Goal: Task Accomplishment & Management: Use online tool/utility

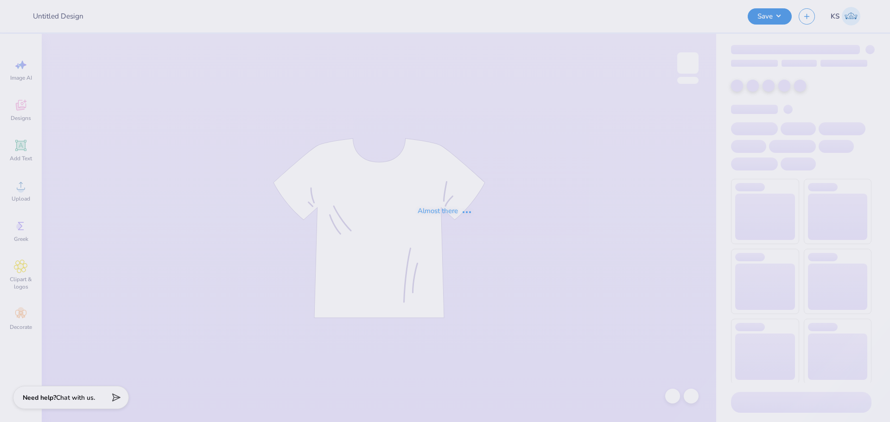
type input "[PERSON_NAME] : [GEOGRAPHIC_DATA][PERSON_NAME][US_STATE]"
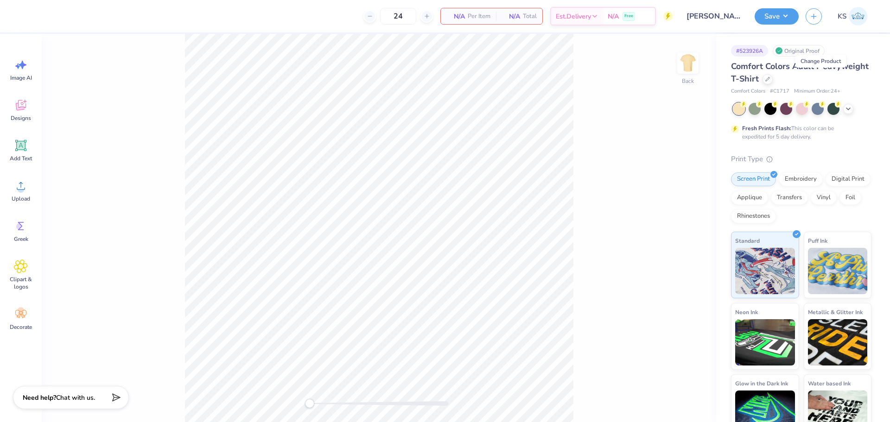
click at [821, 72] on div "Comfort Colors Adult Heavyweight T-Shirt" at bounding box center [801, 72] width 140 height 25
click at [773, 80] on div at bounding box center [767, 78] width 10 height 10
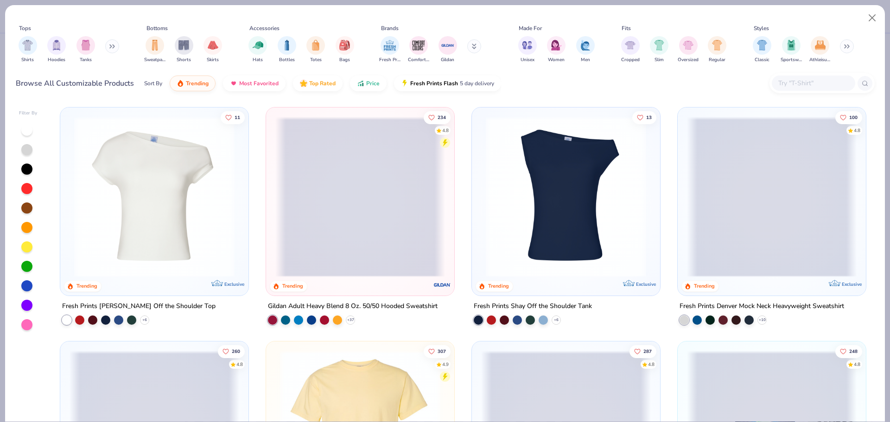
click at [824, 80] on input "text" at bounding box center [812, 83] width 71 height 11
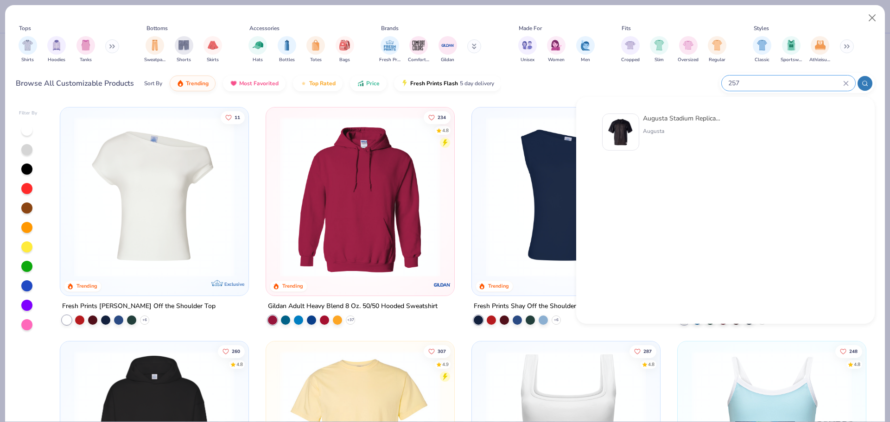
type input "257"
click at [634, 132] on img at bounding box center [620, 132] width 29 height 29
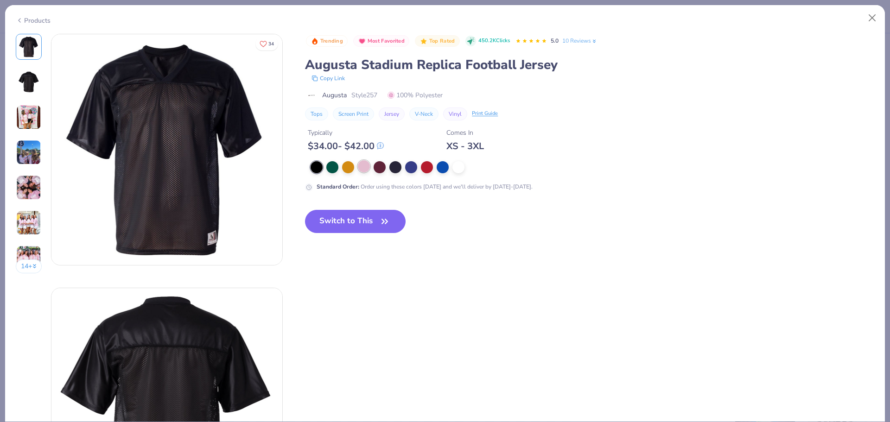
click at [362, 170] on div at bounding box center [364, 166] width 12 height 12
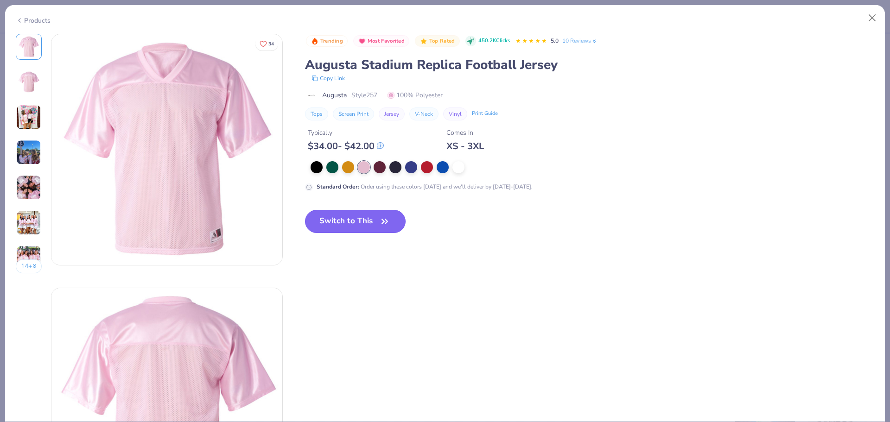
click at [362, 222] on button "Switch to This" at bounding box center [355, 221] width 101 height 23
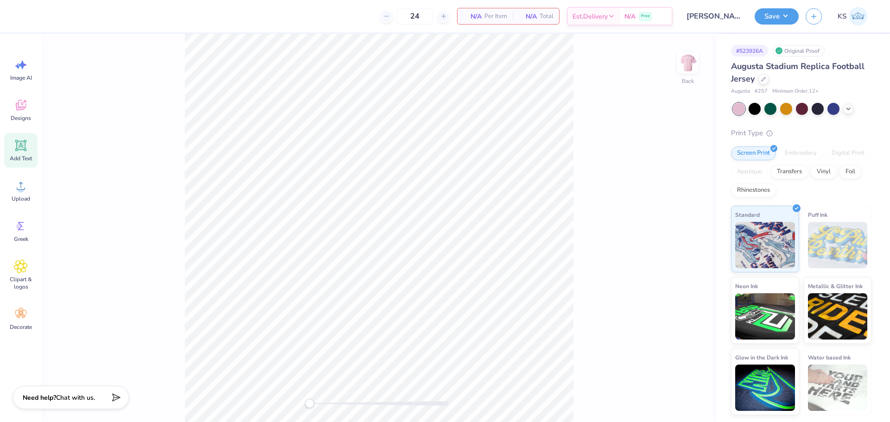
click at [25, 149] on icon at bounding box center [20, 145] width 11 height 11
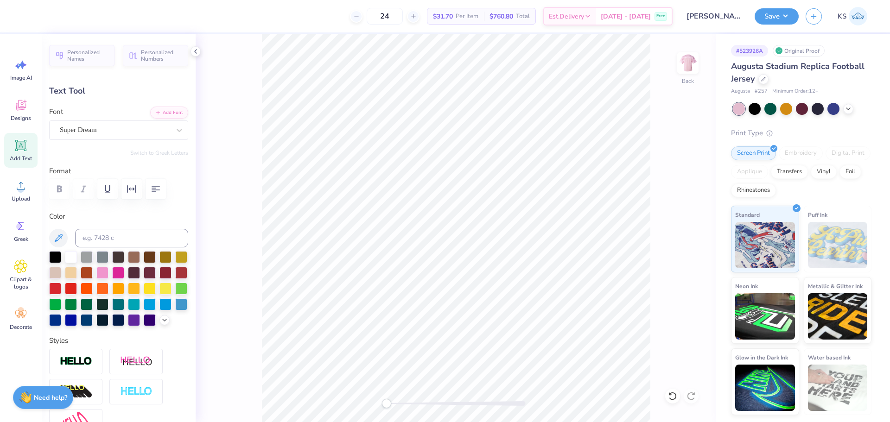
scroll to position [8, 1]
type textarea "ZETA OMEGA DELTA"
click at [174, 110] on button "Add Font" at bounding box center [169, 112] width 38 height 12
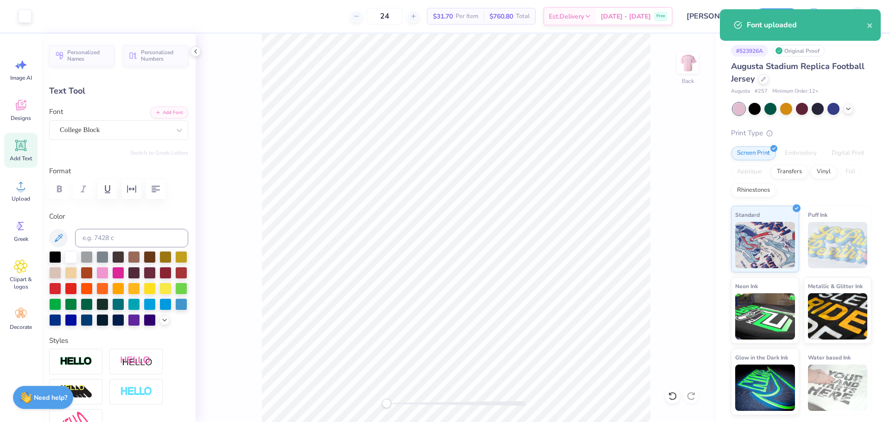
type input "13.15"
type input "1.36"
type input "11.32"
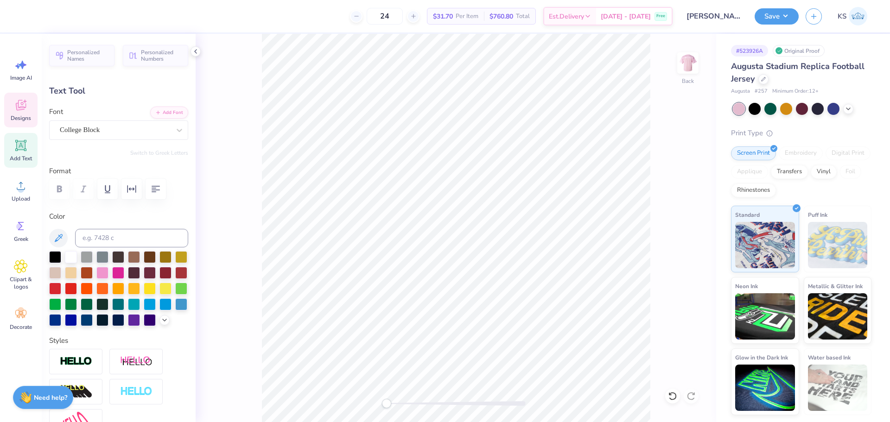
click at [25, 118] on span "Designs" at bounding box center [21, 117] width 20 height 7
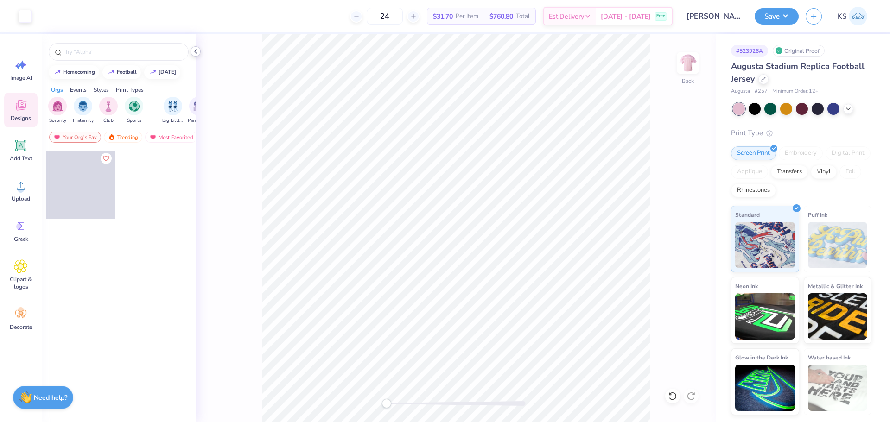
click at [197, 52] on icon at bounding box center [195, 51] width 7 height 7
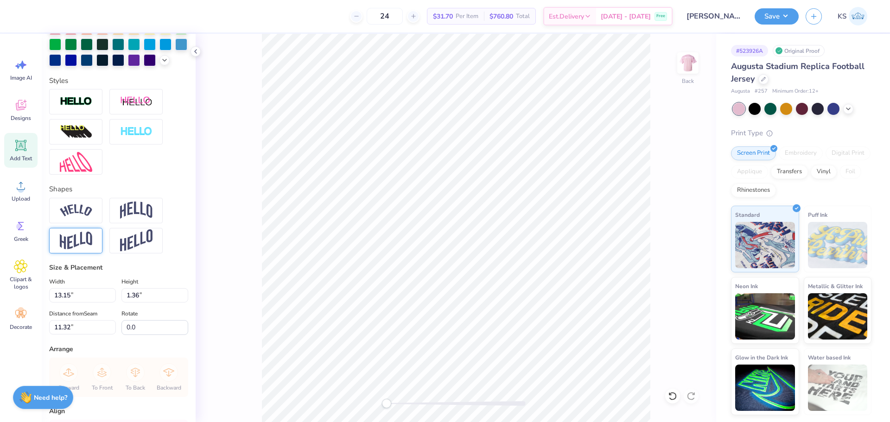
scroll to position [359, 0]
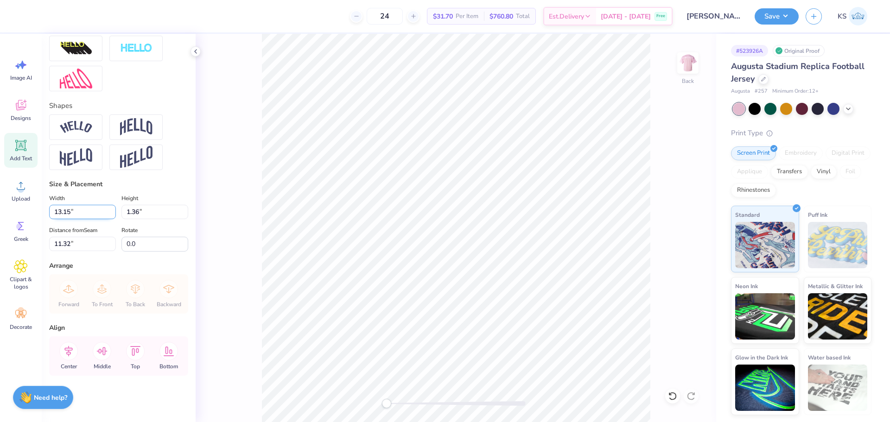
click at [77, 209] on input "13.15" at bounding box center [82, 212] width 67 height 14
type input "12.50"
type input "1.29"
click at [95, 247] on input "11.35" at bounding box center [82, 244] width 67 height 14
click at [84, 245] on input "1.00" at bounding box center [82, 244] width 67 height 14
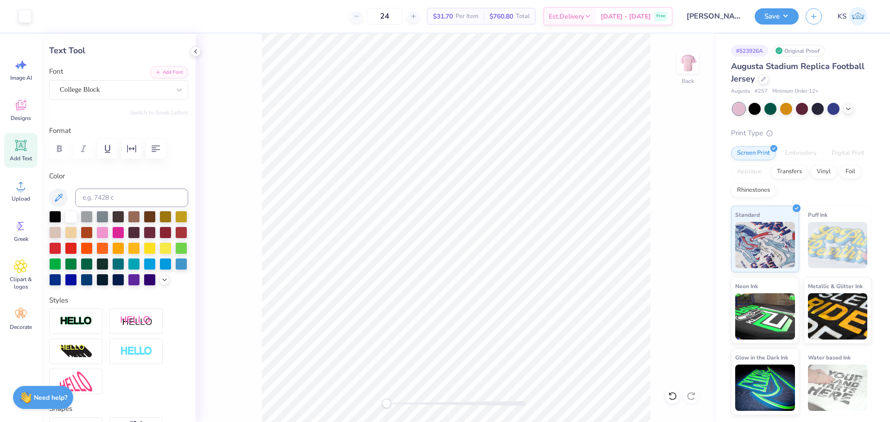
scroll to position [0, 0]
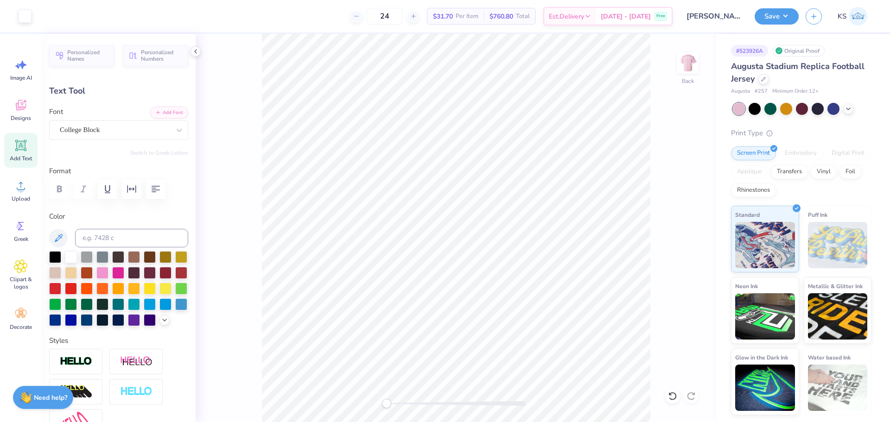
type input "2.00"
type textarea "16"
type input "1.21"
type input "4.83"
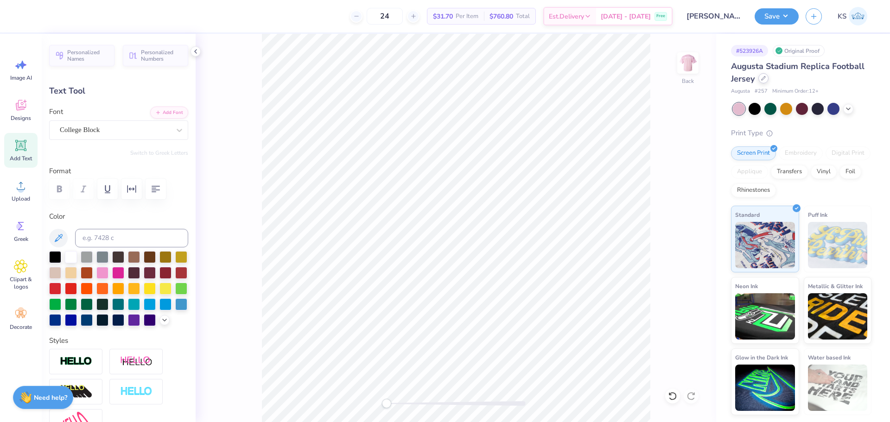
click at [765, 78] on icon at bounding box center [763, 78] width 5 height 5
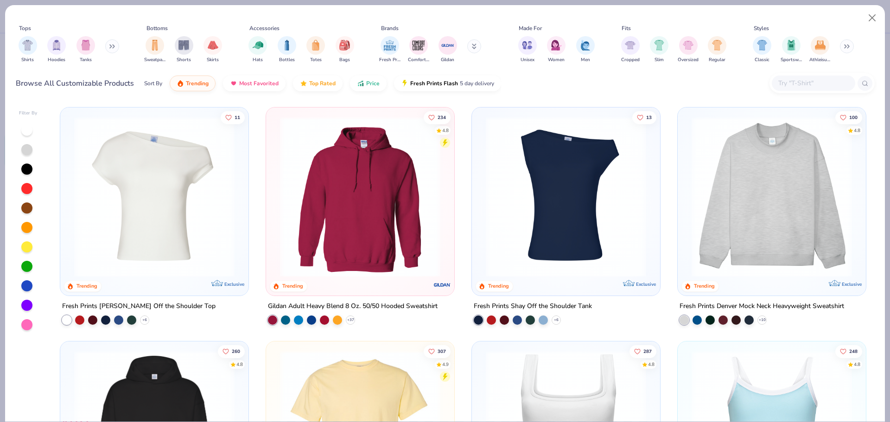
click at [791, 85] on input "text" at bounding box center [812, 83] width 71 height 11
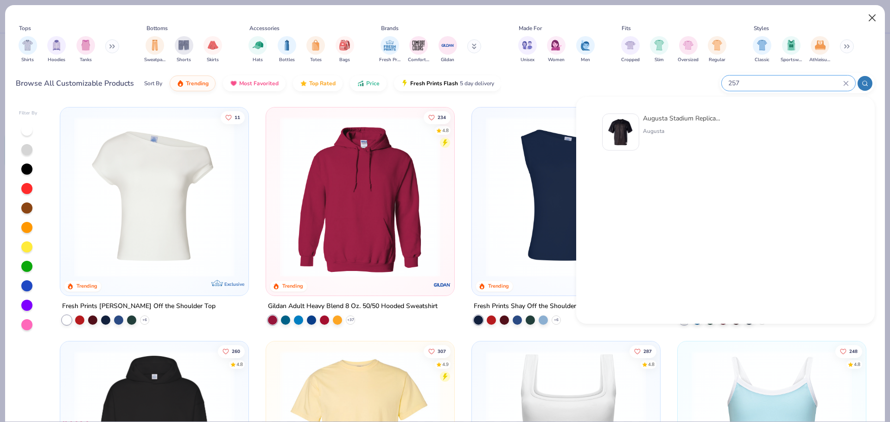
type input "257"
click at [873, 19] on button "Close" at bounding box center [872, 18] width 18 height 18
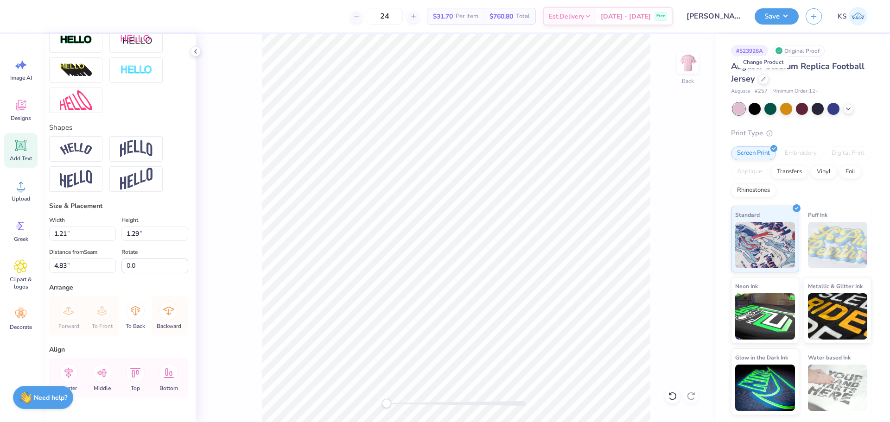
scroll to position [324, 0]
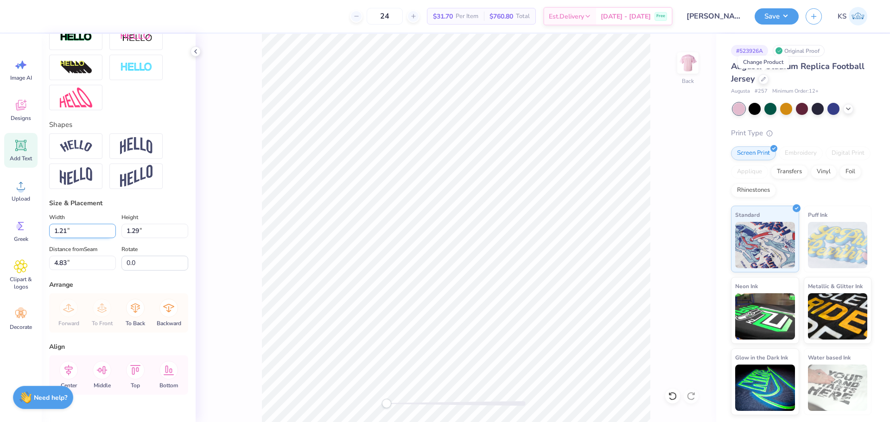
click at [89, 238] on input "1.21" at bounding box center [82, 231] width 67 height 14
type input "10.00"
type input "10.71"
type input "0.50"
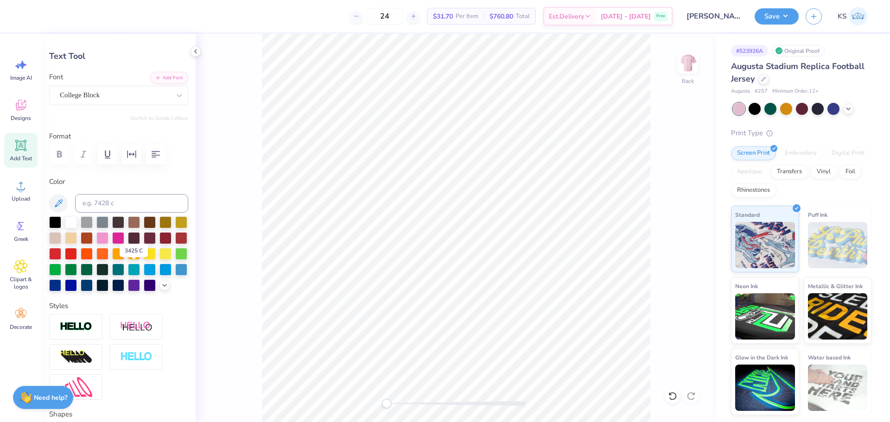
scroll to position [0, 0]
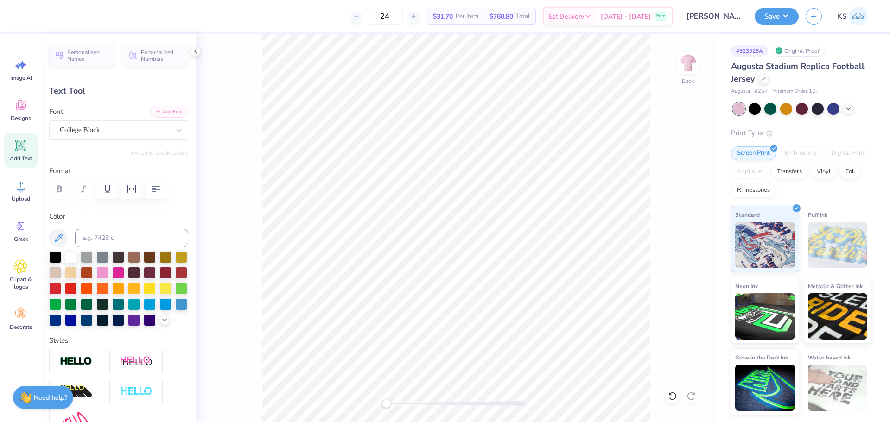
click at [171, 110] on button "Add Font" at bounding box center [169, 112] width 38 height 12
type input "12.58"
type input "10.18"
type input "4.18"
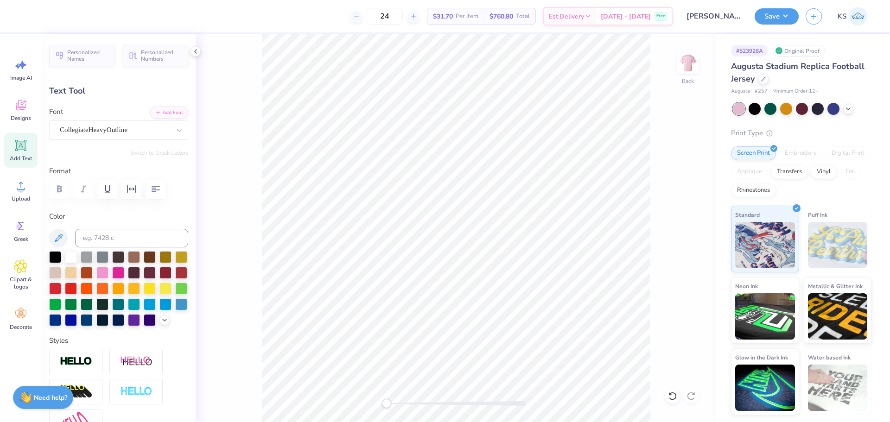
type textarea "1"
type textarea "16"
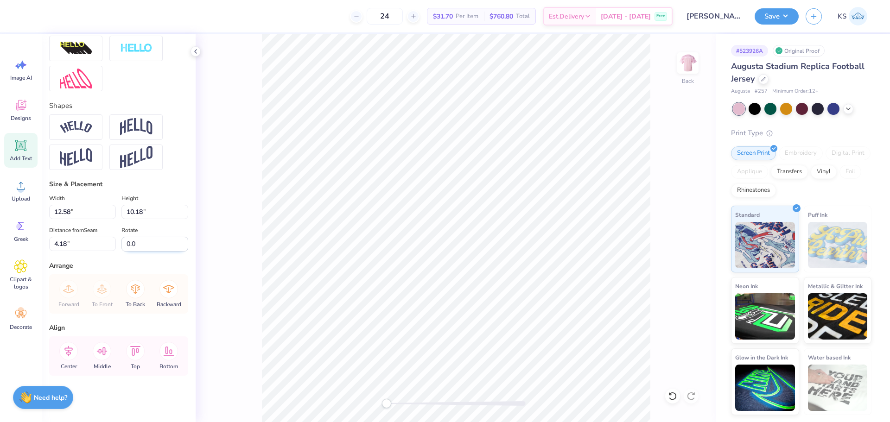
scroll to position [359, 0]
click at [82, 213] on input "12.58" at bounding box center [82, 212] width 67 height 14
type input "10.00"
type input "8.09"
click at [101, 242] on input "5.23" at bounding box center [82, 244] width 67 height 14
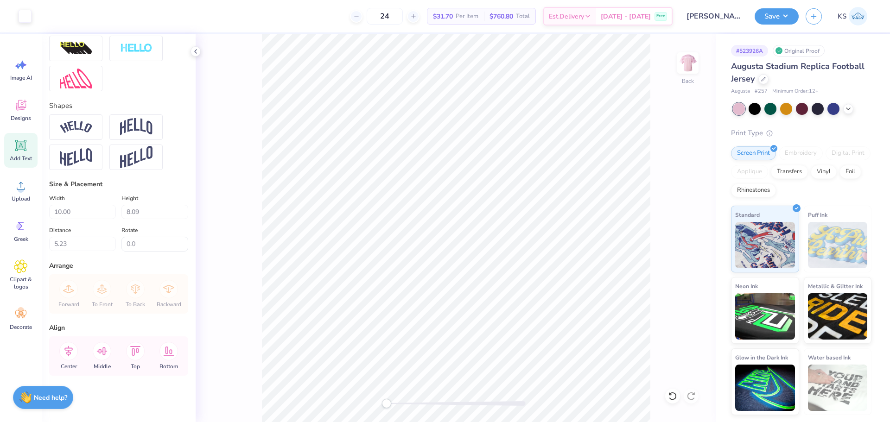
type input "4.25"
drag, startPoint x: 95, startPoint y: 357, endPoint x: 100, endPoint y: 351, distance: 7.5
click at [95, 356] on icon at bounding box center [102, 351] width 19 height 19
click at [70, 348] on icon at bounding box center [68, 351] width 8 height 11
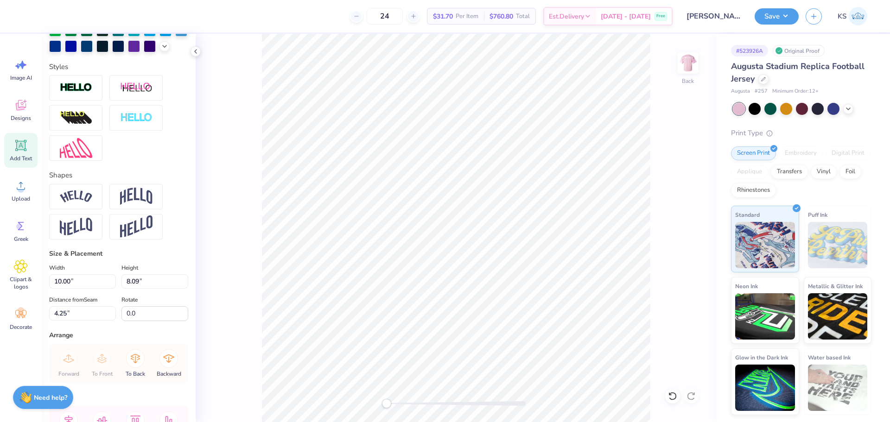
scroll to position [266, 0]
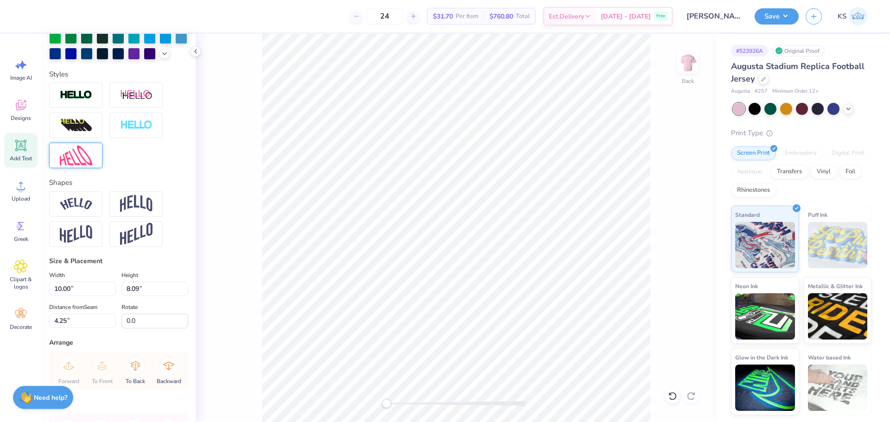
click at [87, 165] on img at bounding box center [76, 156] width 32 height 20
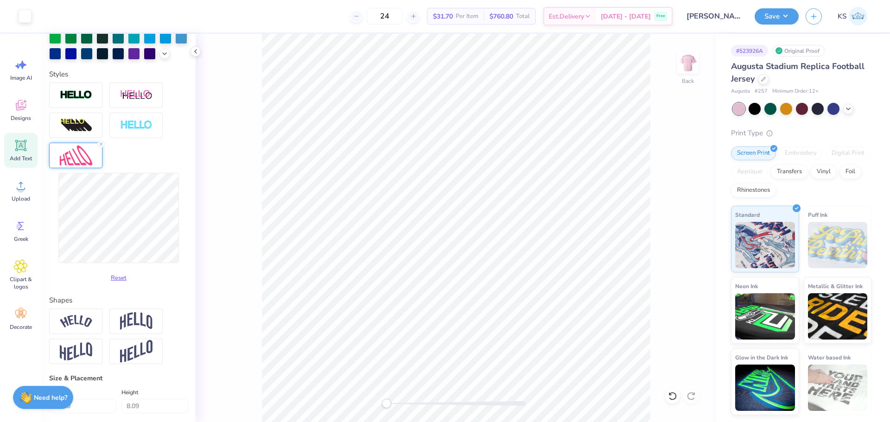
type input "10.04"
type input "9.48"
type input "3.56"
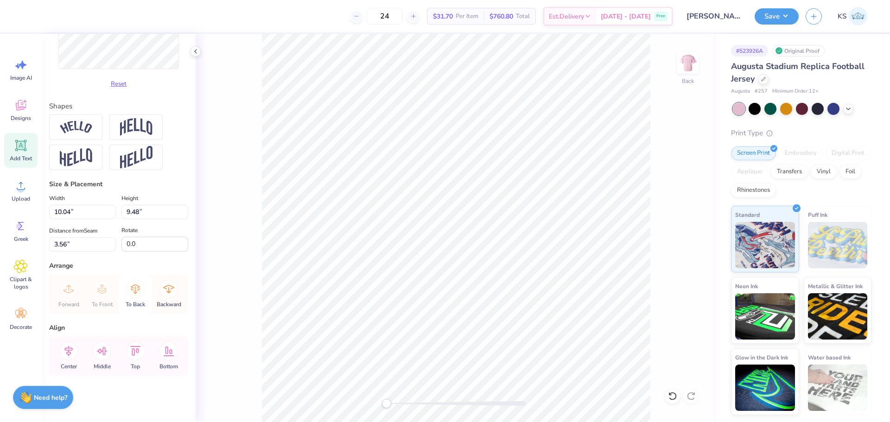
scroll to position [476, 0]
click at [72, 352] on icon at bounding box center [68, 351] width 19 height 19
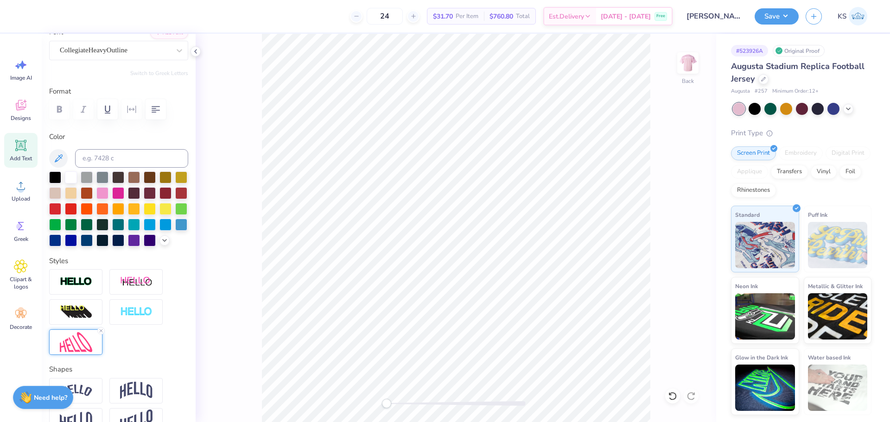
scroll to position [324, 0]
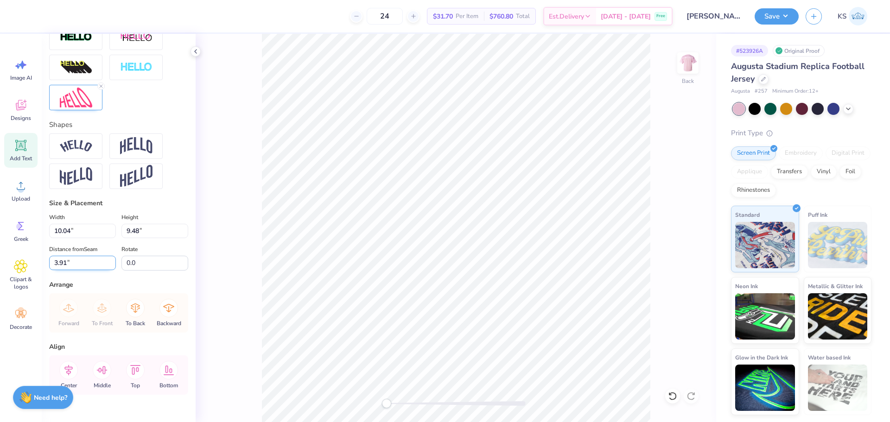
click at [85, 270] on input "3.91" at bounding box center [82, 263] width 67 height 14
type input "4"
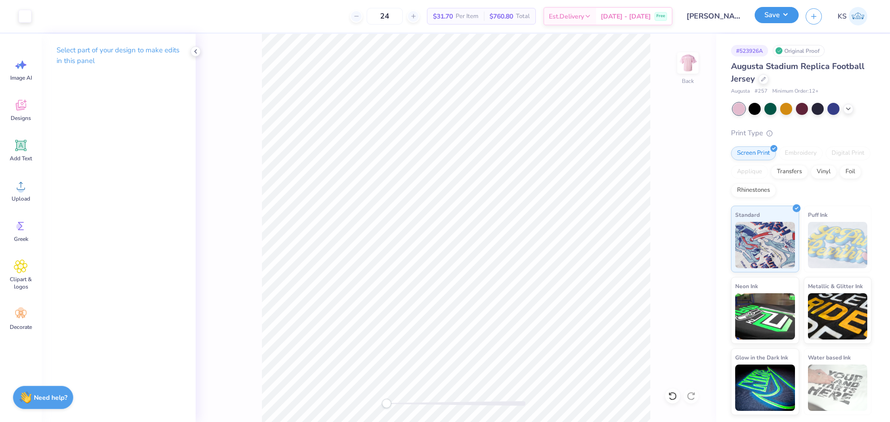
click at [764, 17] on button "Save" at bounding box center [776, 15] width 44 height 16
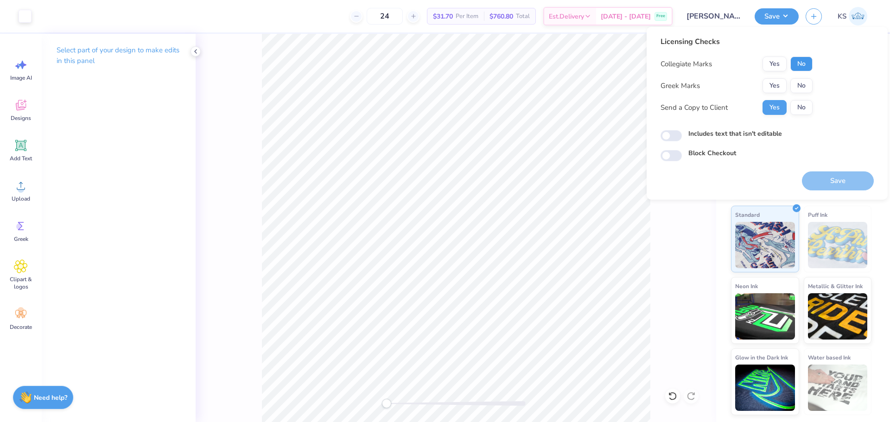
click at [800, 70] on button "No" at bounding box center [801, 64] width 22 height 15
drag, startPoint x: 800, startPoint y: 78, endPoint x: 799, endPoint y: 84, distance: 6.6
click at [799, 84] on button "No" at bounding box center [801, 85] width 22 height 15
click at [819, 190] on button "Save" at bounding box center [838, 180] width 72 height 19
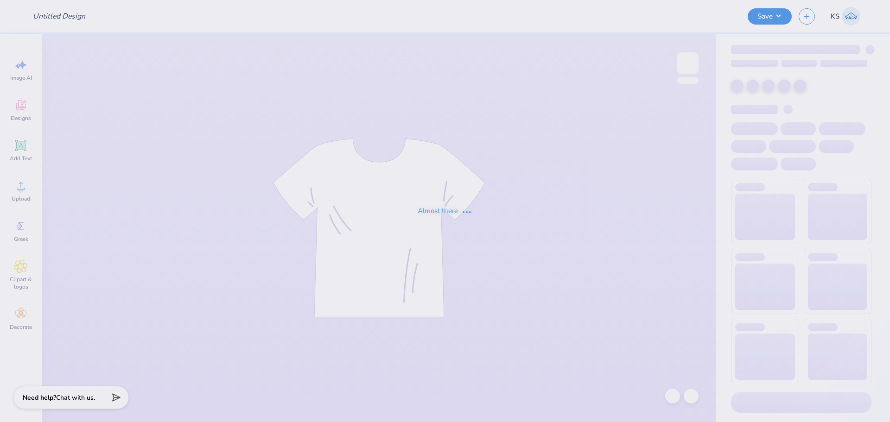
type input "UGA hillel"
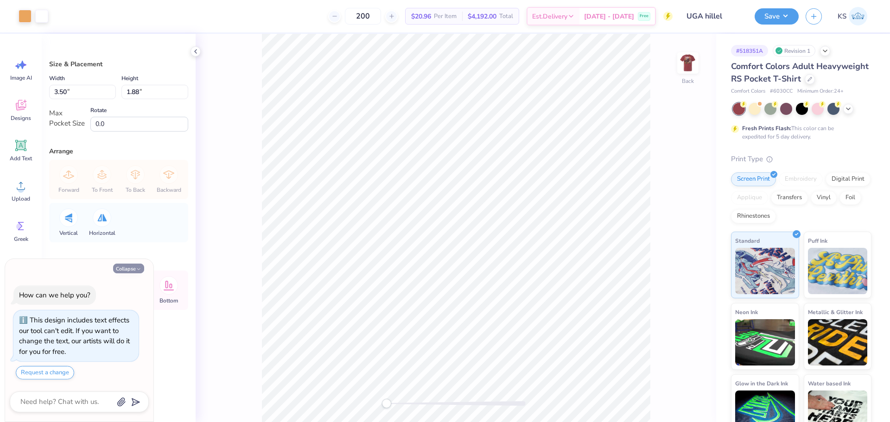
click at [133, 268] on button "Collapse" at bounding box center [128, 269] width 31 height 10
type textarea "x"
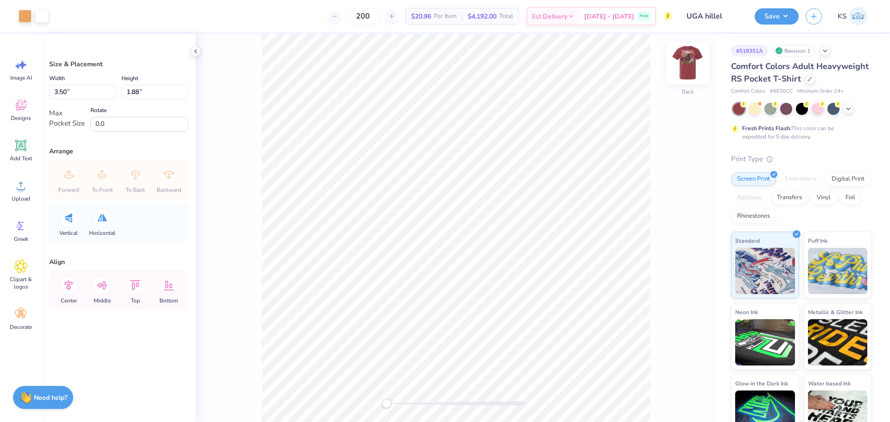
click at [687, 61] on img at bounding box center [687, 62] width 37 height 37
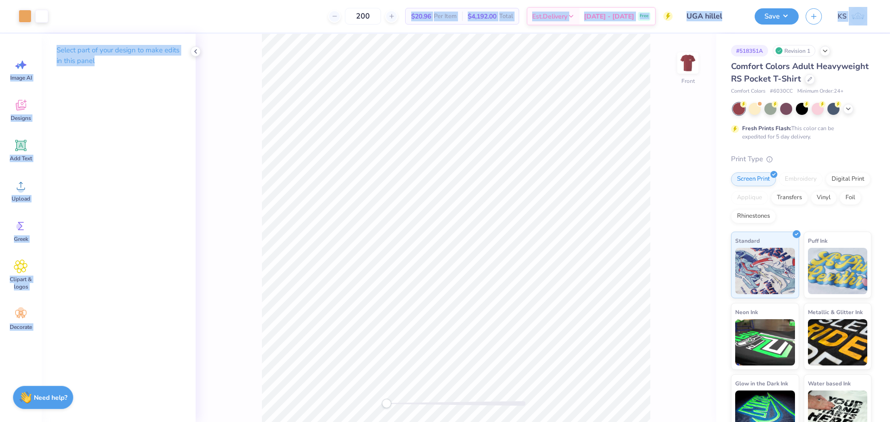
click at [589, 286] on div "Art colors 200 $20.96 Per Item $4,192.00 Total Est. Delivery [DATE] - [DATE] Fr…" at bounding box center [445, 211] width 890 height 422
click at [20, 195] on div "Upload" at bounding box center [20, 190] width 33 height 35
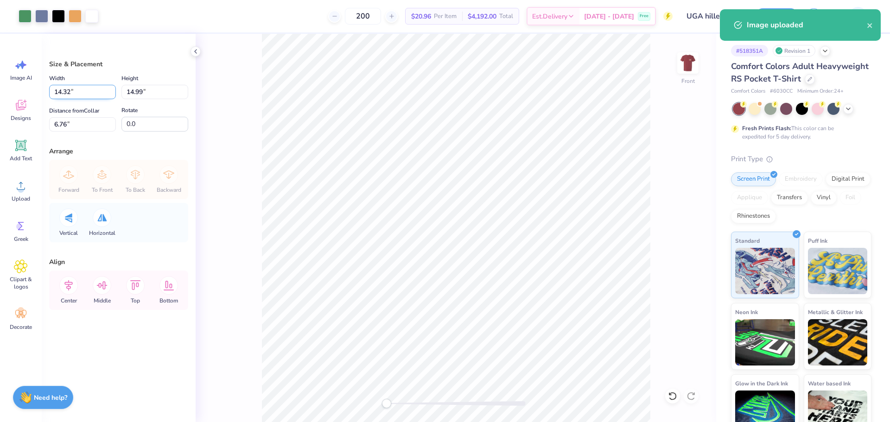
click at [81, 100] on div "Width 14.32 14.32 " Height 14.99 14.99 " Distance from Collar 6.76 6.76 " Rotat…" at bounding box center [118, 102] width 139 height 59
click at [80, 95] on input "14.32" at bounding box center [82, 92] width 67 height 14
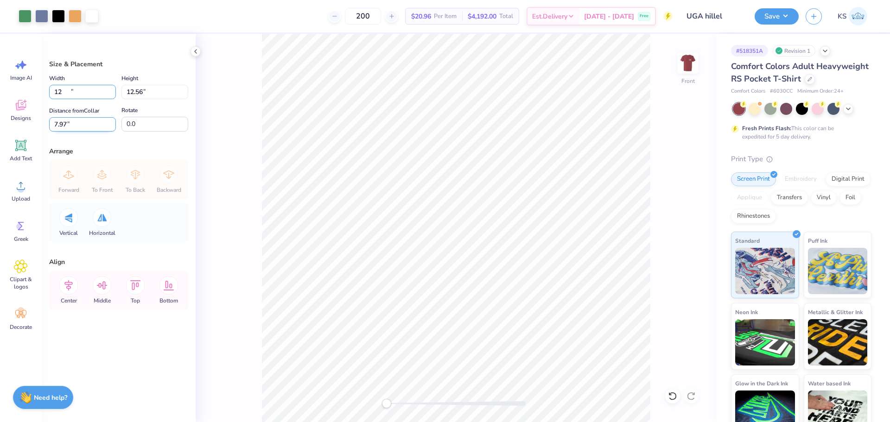
type input "12.00"
type input "12.56"
click at [88, 125] on input "7.97" at bounding box center [82, 124] width 67 height 14
type input "3"
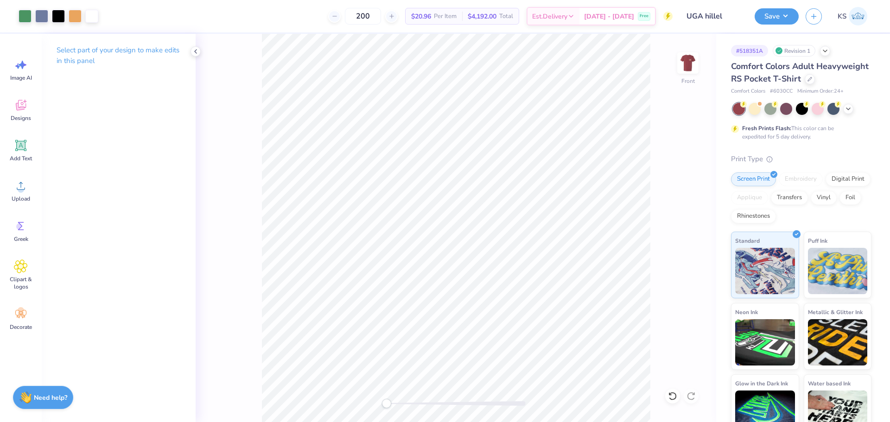
click at [417, 402] on div at bounding box center [455, 403] width 139 height 5
click at [441, 408] on div "Front" at bounding box center [456, 228] width 520 height 388
click at [444, 405] on div at bounding box center [455, 403] width 139 height 5
click at [306, 401] on div "Front" at bounding box center [456, 228] width 520 height 388
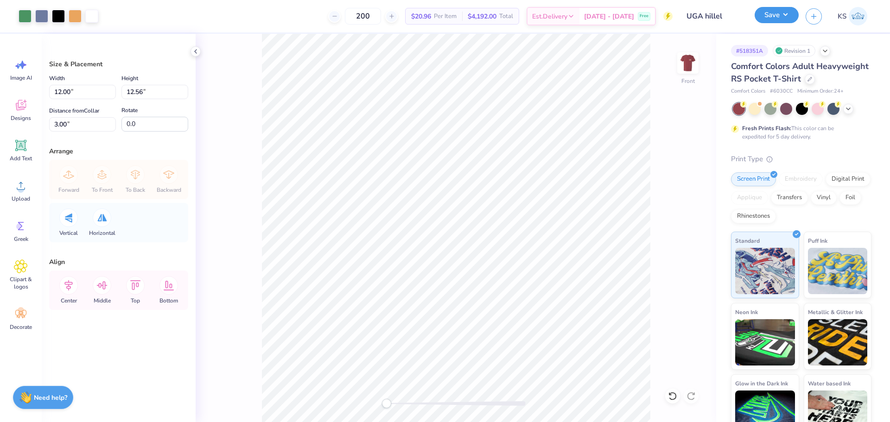
click at [786, 16] on button "Save" at bounding box center [776, 15] width 44 height 16
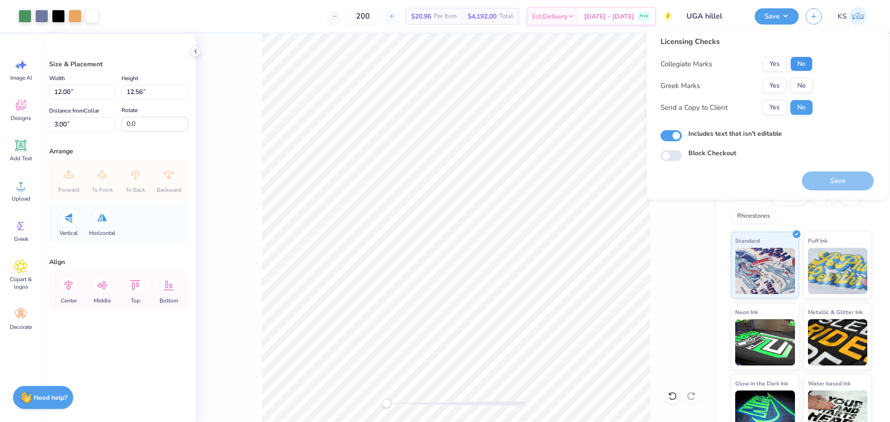
click at [807, 63] on button "No" at bounding box center [801, 64] width 22 height 15
click at [801, 80] on button "No" at bounding box center [801, 85] width 22 height 15
click at [772, 109] on button "Yes" at bounding box center [774, 107] width 24 height 15
click at [832, 177] on button "Save" at bounding box center [838, 180] width 72 height 19
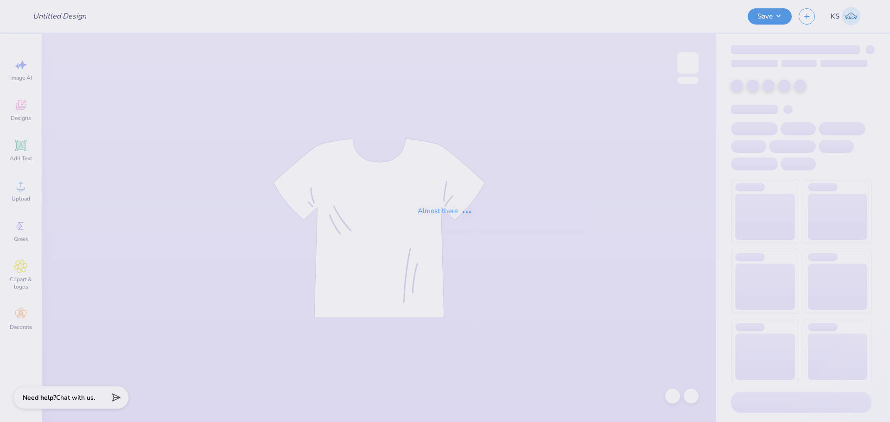
type input "Isabel Ko : SUNY Albany"
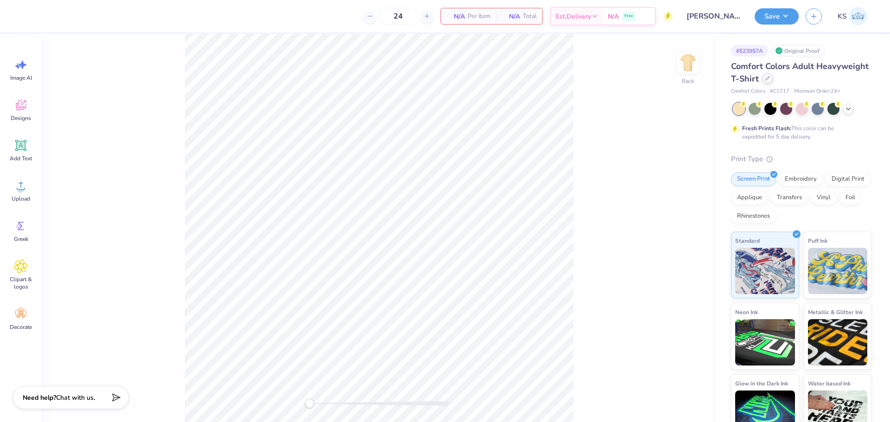
click at [770, 78] on icon at bounding box center [767, 78] width 5 height 5
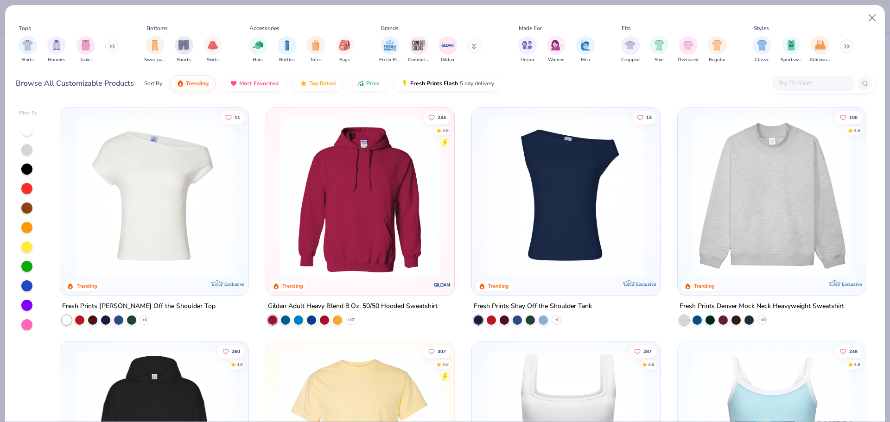
click at [790, 83] on input "text" at bounding box center [812, 83] width 71 height 11
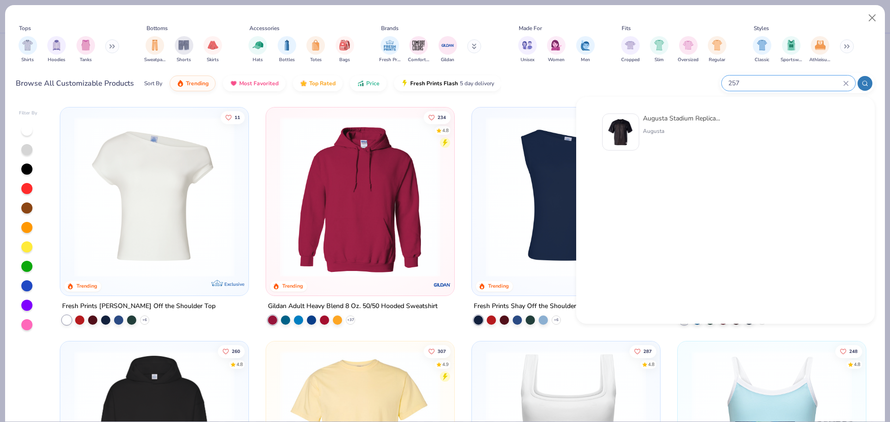
type input "257"
click at [639, 121] on div at bounding box center [620, 132] width 37 height 37
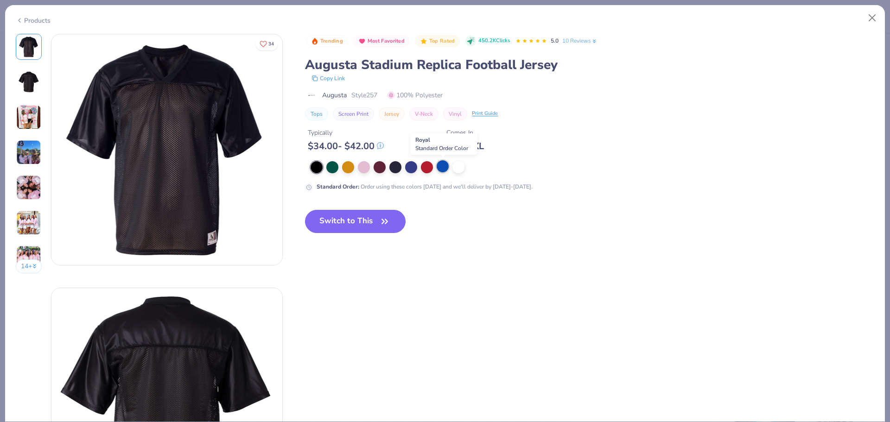
click at [444, 171] on div at bounding box center [443, 166] width 12 height 12
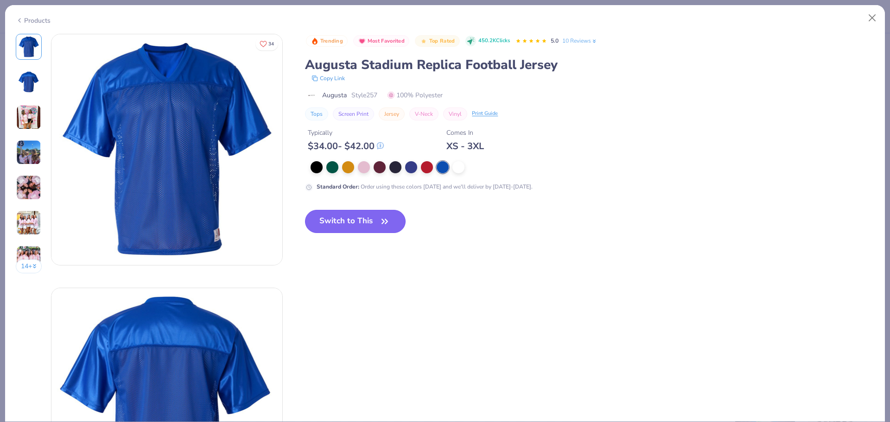
click at [377, 225] on button "Switch to This" at bounding box center [355, 221] width 101 height 23
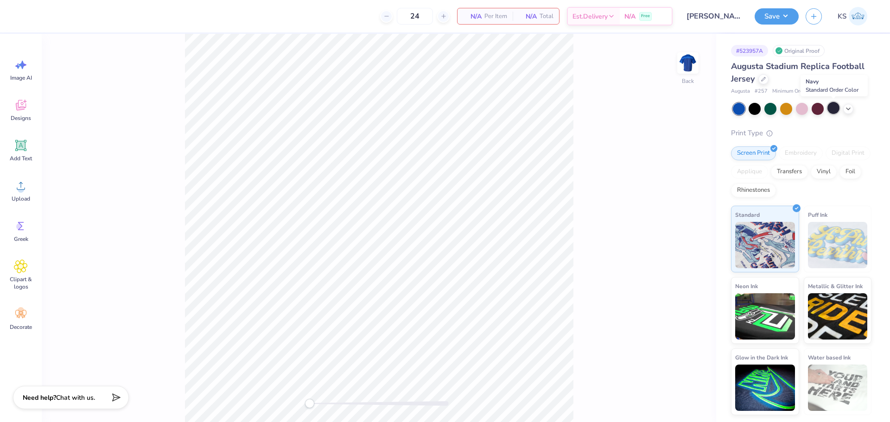
click at [836, 107] on div at bounding box center [833, 108] width 12 height 12
click at [17, 142] on icon at bounding box center [20, 145] width 11 height 11
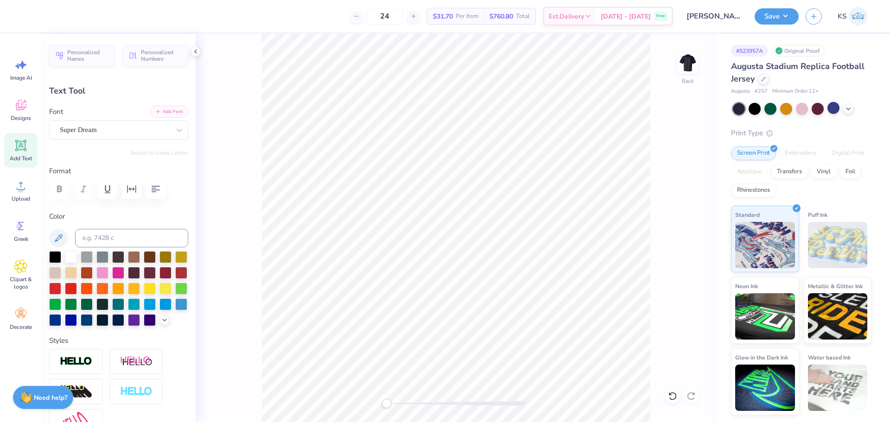
click at [171, 114] on button "Add Font" at bounding box center [169, 112] width 38 height 12
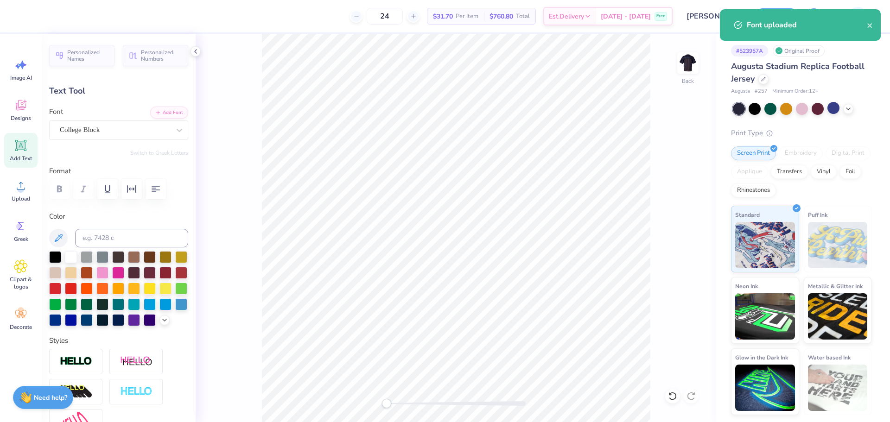
scroll to position [8, 1]
type textarea "C"
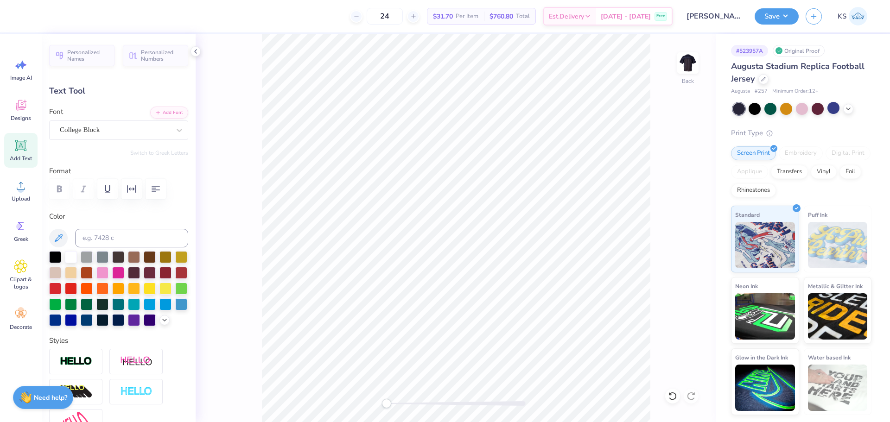
scroll to position [8, 4]
type textarea "KAPPA PHI LAMBDA"
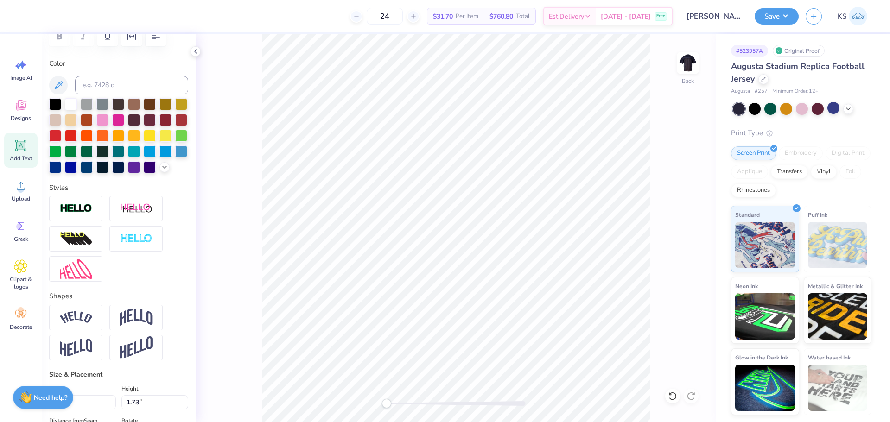
scroll to position [359, 0]
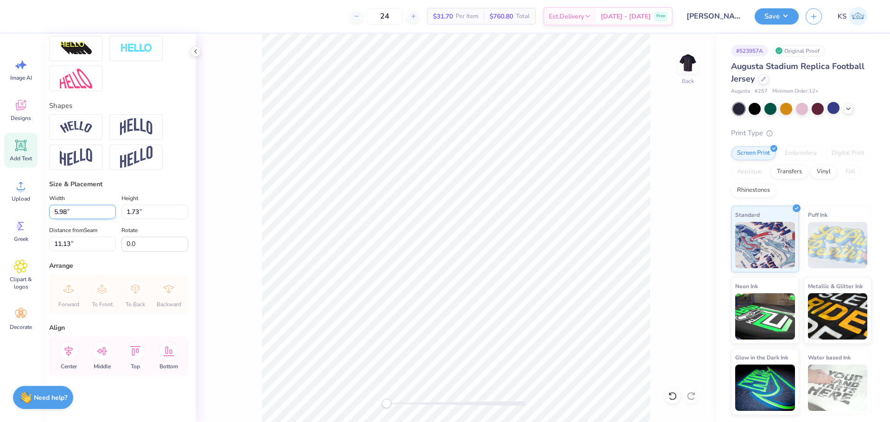
click at [81, 212] on input "5.98" at bounding box center [82, 212] width 67 height 14
type input "14.96"
type input "1.47"
type input "11.26"
click at [86, 215] on input "14.96" at bounding box center [82, 212] width 67 height 14
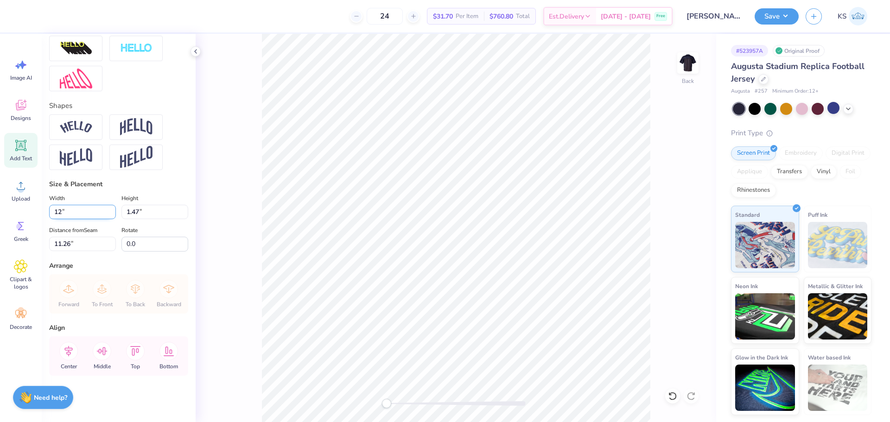
type input "12.00"
type input "1.18"
click at [91, 242] on input "11.41" at bounding box center [82, 244] width 67 height 14
click at [669, 395] on icon at bounding box center [670, 394] width 2 height 2
type input "5.42"
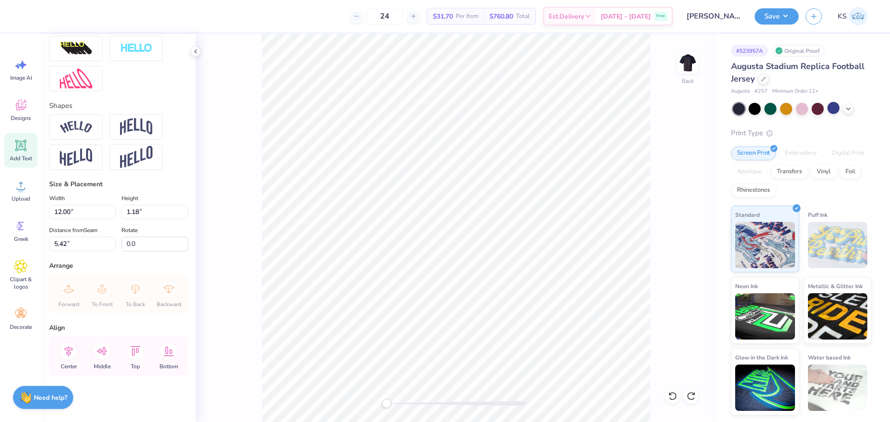
scroll to position [8, 1]
type textarea "98"
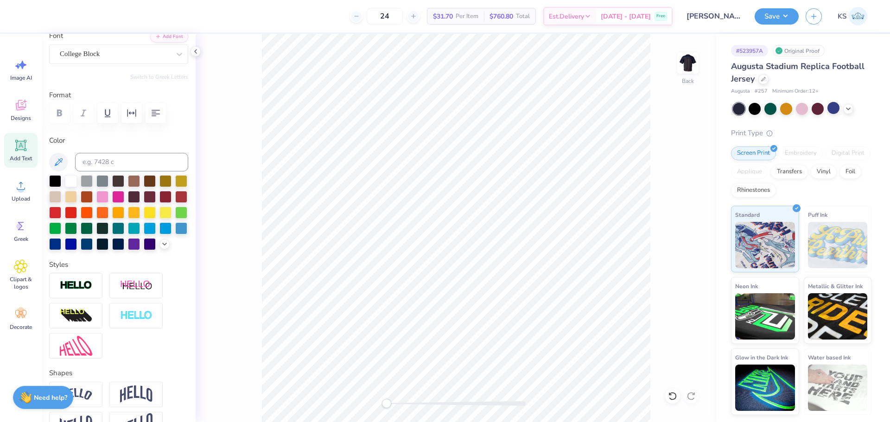
scroll to position [35, 0]
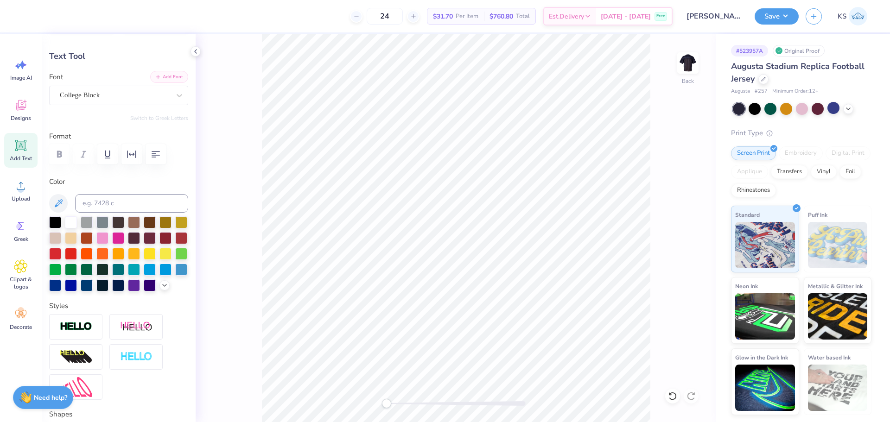
click at [167, 72] on button "Add Font" at bounding box center [169, 77] width 38 height 12
drag, startPoint x: 391, startPoint y: 404, endPoint x: 405, endPoint y: 400, distance: 14.1
click at [405, 403] on div at bounding box center [455, 403] width 139 height 5
type input "1.74"
type input "1.12"
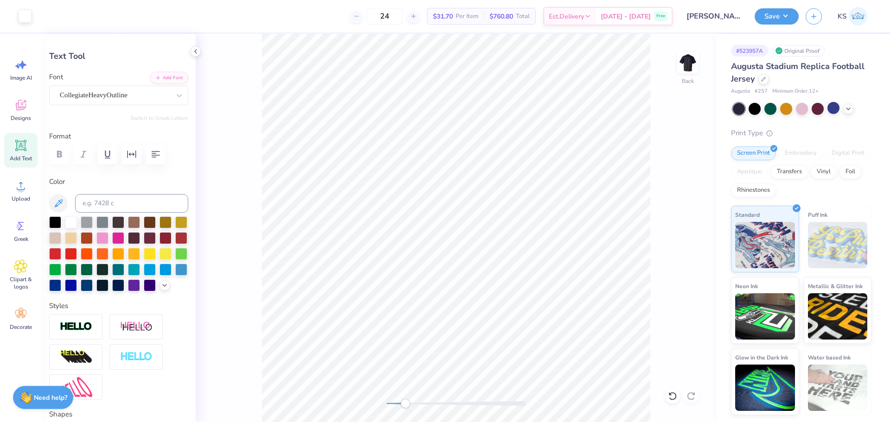
type input "5.45"
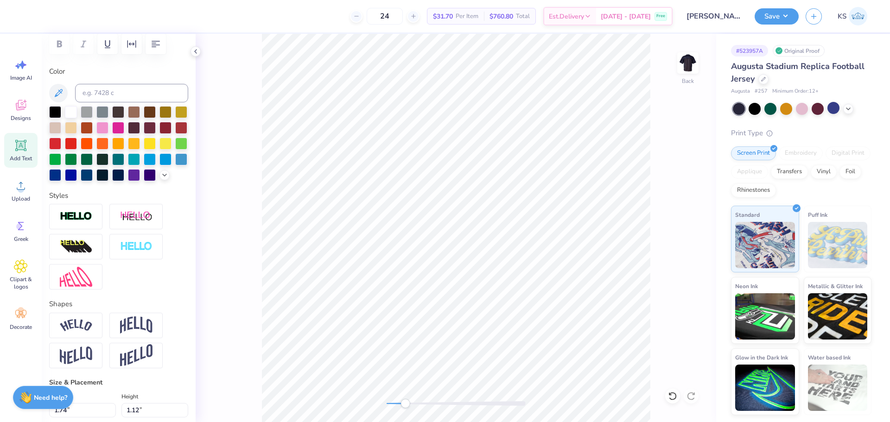
scroll to position [359, 0]
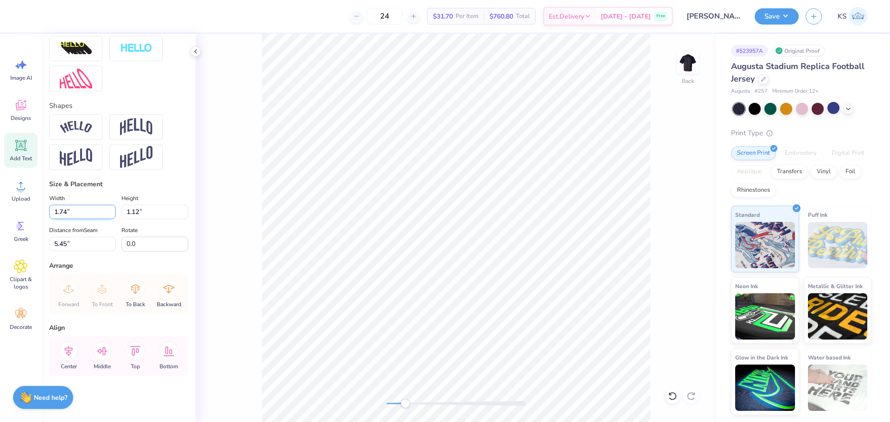
click at [75, 213] on input "1.74" at bounding box center [82, 212] width 67 height 14
type input "10.00"
type input "6.46"
type input "2.78"
click at [72, 348] on icon at bounding box center [68, 351] width 19 height 19
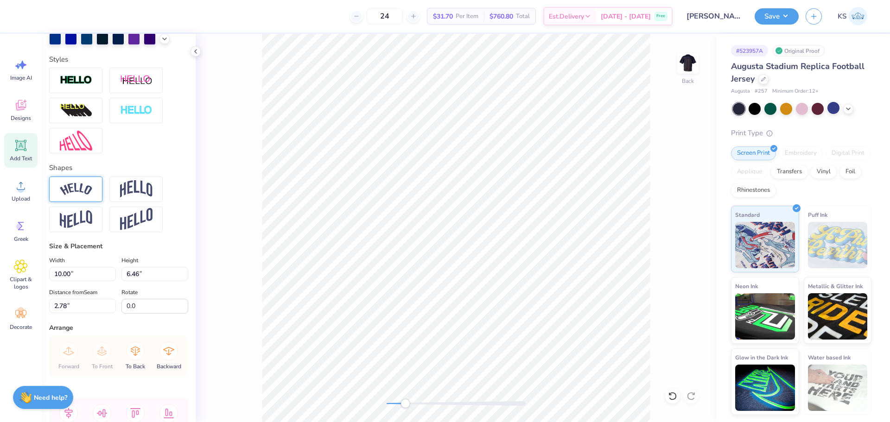
scroll to position [266, 0]
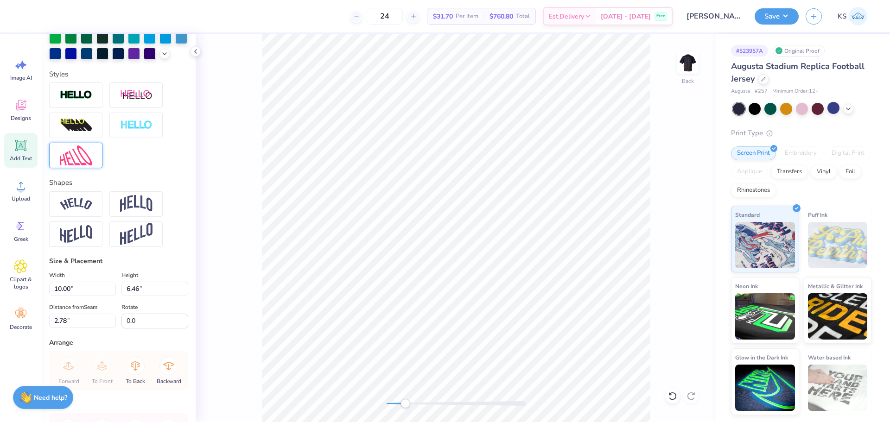
click at [70, 165] on img at bounding box center [76, 156] width 32 height 20
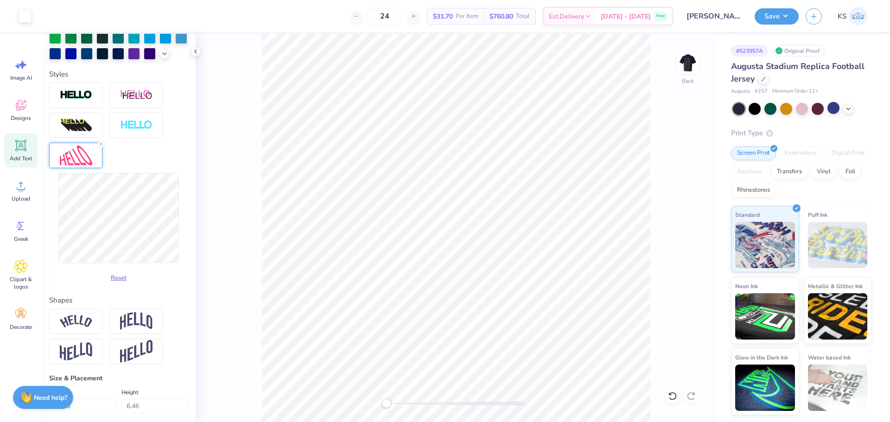
drag, startPoint x: 409, startPoint y: 403, endPoint x: 383, endPoint y: 400, distance: 26.2
click at [383, 402] on div "Accessibility label" at bounding box center [386, 403] width 9 height 9
type input "10.06"
type input "7.57"
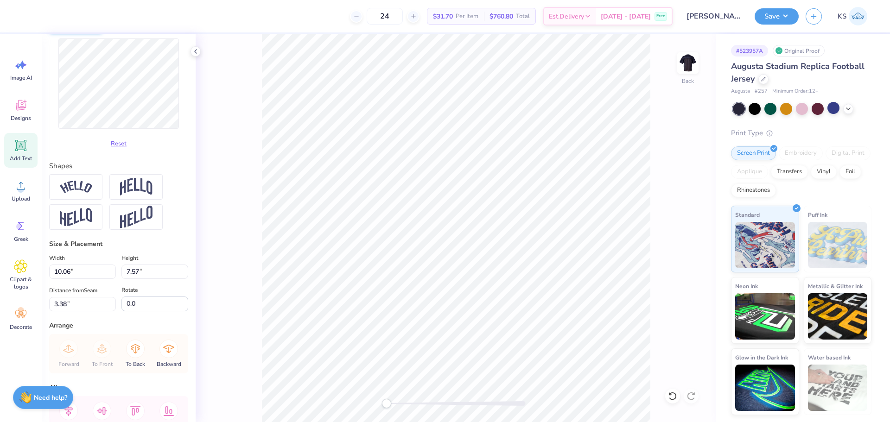
scroll to position [476, 0]
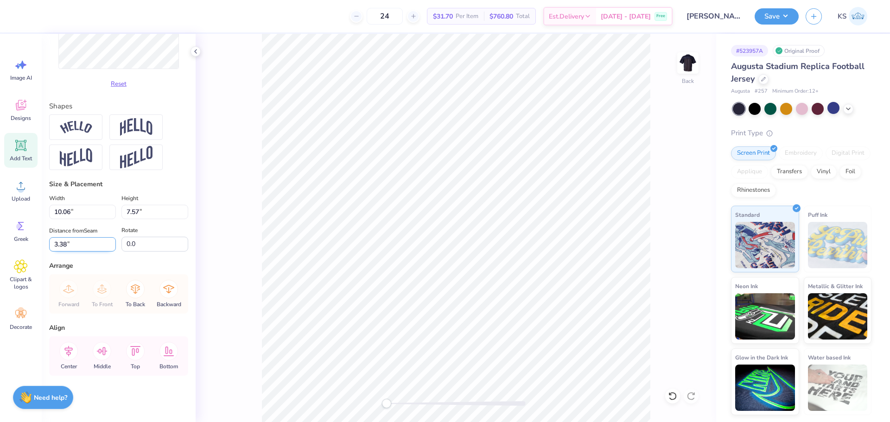
click at [85, 241] on input "3.38" at bounding box center [82, 244] width 67 height 14
click at [99, 350] on icon at bounding box center [102, 351] width 11 height 8
type input "4.00"
click at [74, 352] on icon at bounding box center [68, 351] width 19 height 19
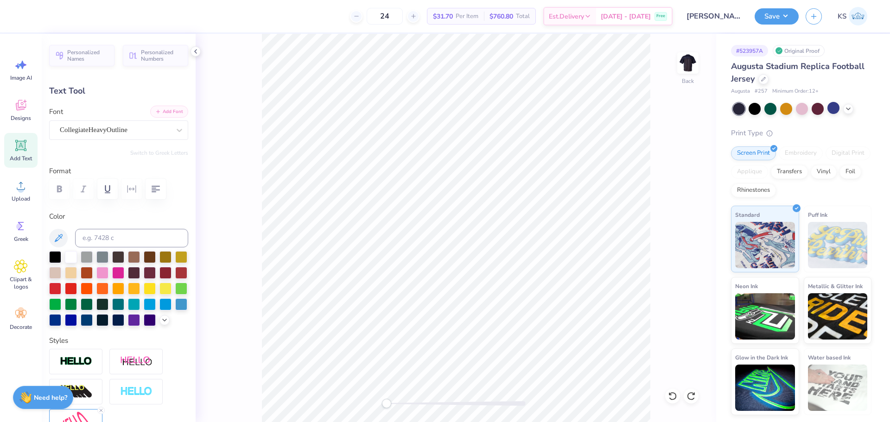
click at [165, 112] on button "Add Font" at bounding box center [169, 112] width 38 height 12
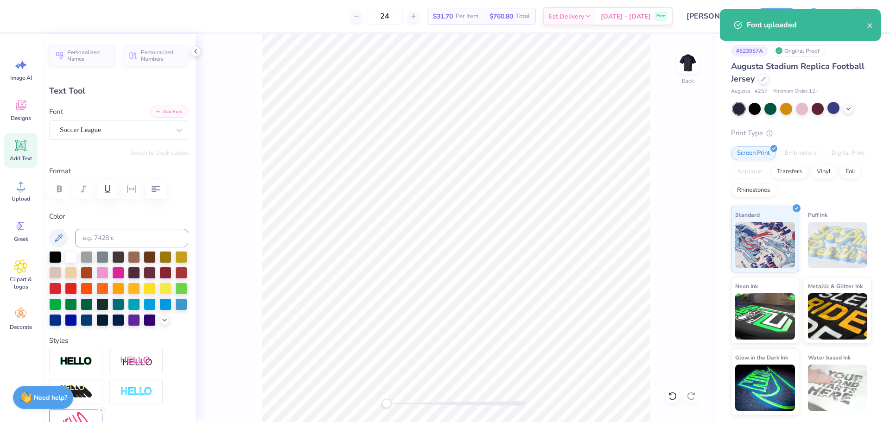
click at [165, 112] on button "Add Font" at bounding box center [169, 112] width 38 height 12
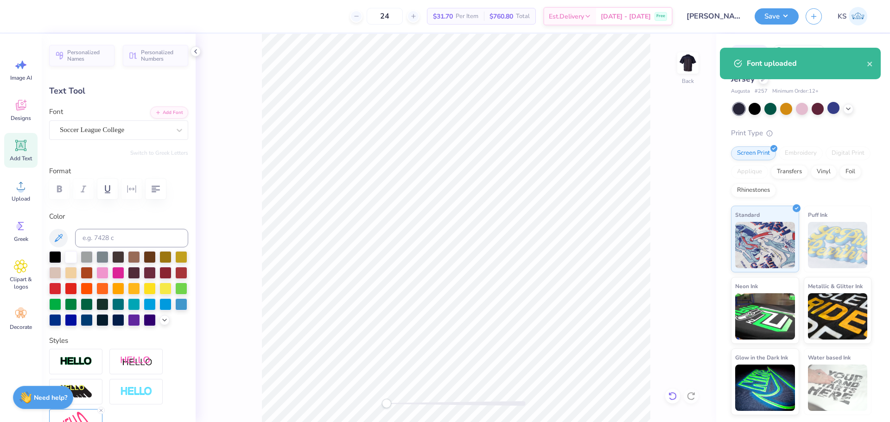
click at [677, 392] on div at bounding box center [672, 396] width 15 height 15
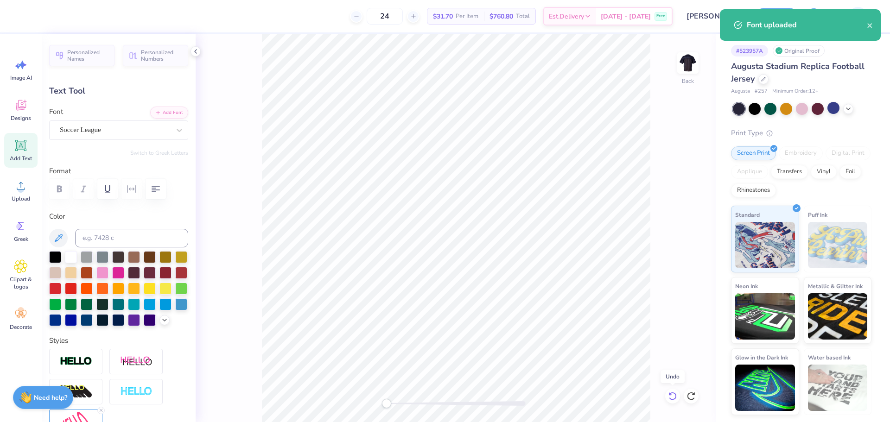
click at [677, 392] on div at bounding box center [672, 396] width 15 height 15
type input "10.06"
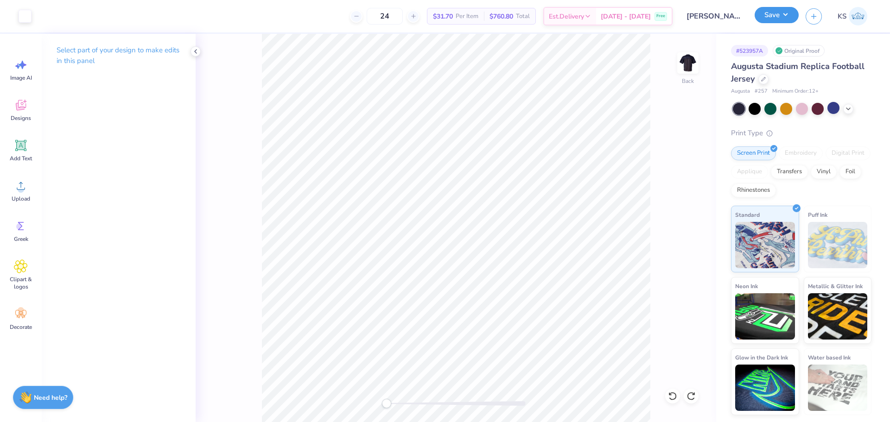
click at [768, 14] on button "Save" at bounding box center [776, 15] width 44 height 16
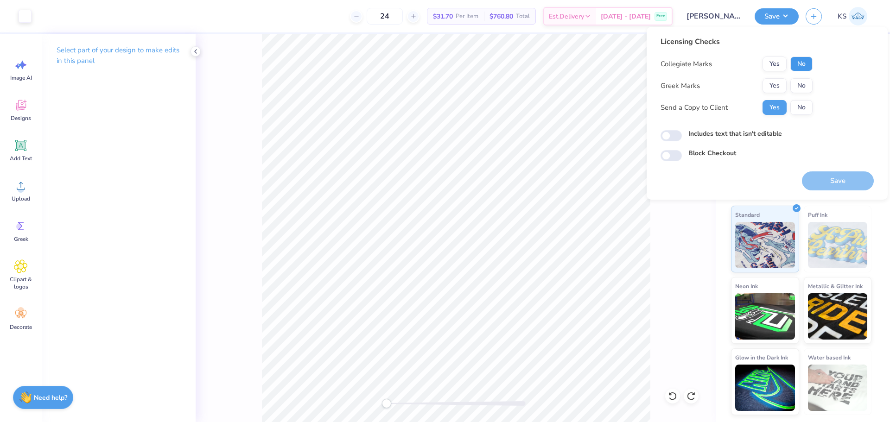
click at [800, 58] on button "No" at bounding box center [801, 64] width 22 height 15
click at [777, 82] on button "Yes" at bounding box center [774, 85] width 24 height 15
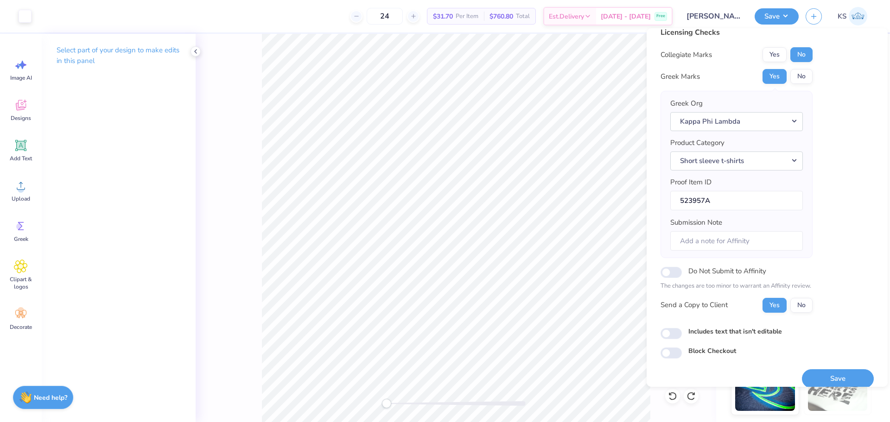
scroll to position [21, 0]
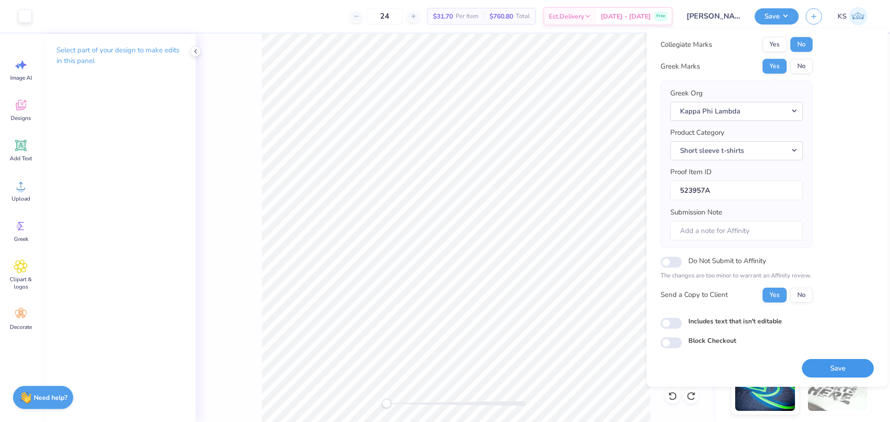
click at [821, 361] on button "Save" at bounding box center [838, 368] width 72 height 19
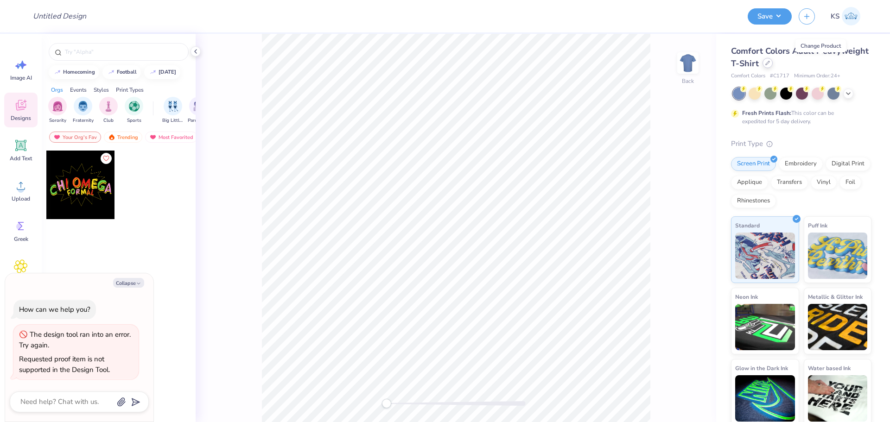
click at [770, 63] on icon at bounding box center [767, 63] width 5 height 5
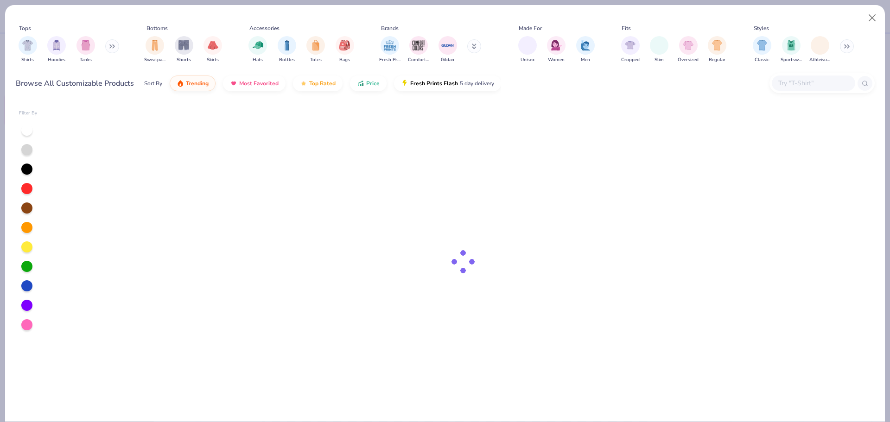
type textarea "x"
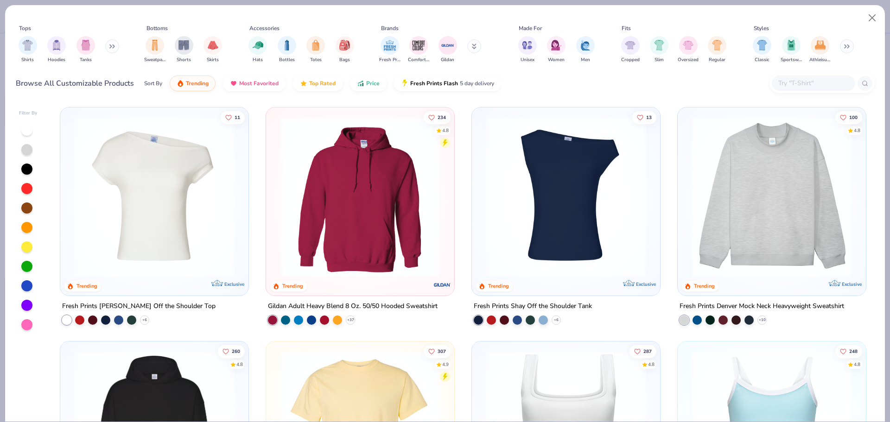
click at [809, 82] on input "text" at bounding box center [812, 83] width 71 height 11
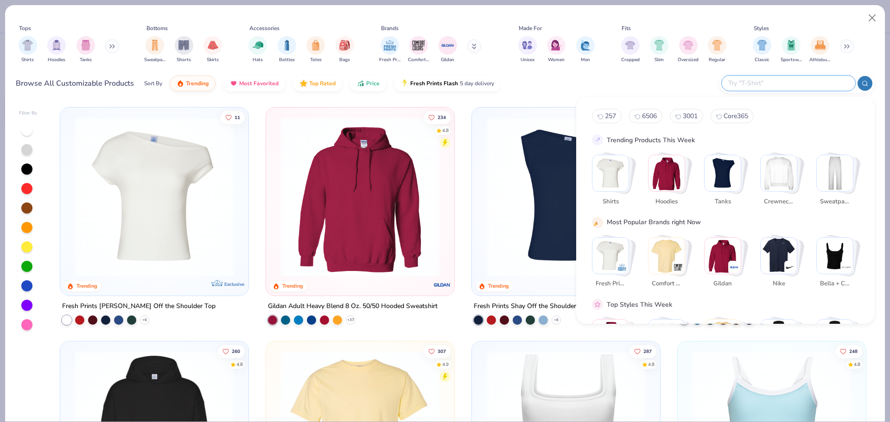
paste input "LST311"
type input "LST311"
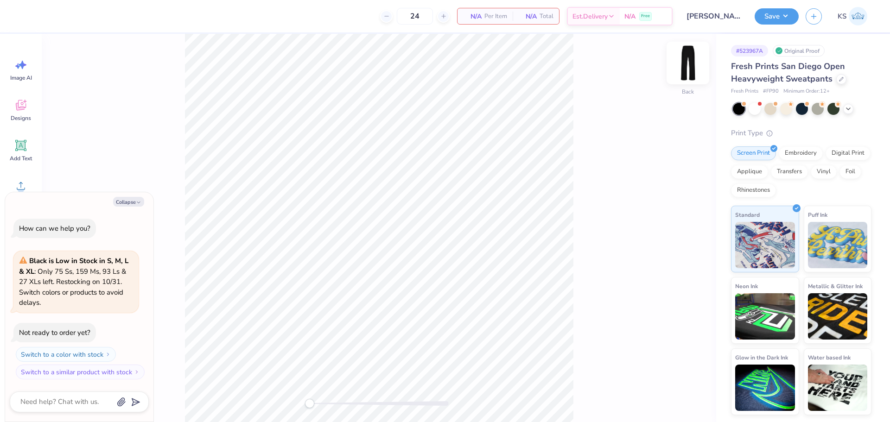
click at [694, 59] on img at bounding box center [687, 62] width 37 height 37
drag, startPoint x: 694, startPoint y: 59, endPoint x: 614, endPoint y: 29, distance: 85.8
click at [693, 58] on img at bounding box center [687, 63] width 19 height 19
click at [687, 61] on img at bounding box center [687, 62] width 37 height 37
click at [684, 64] on img at bounding box center [687, 62] width 37 height 37
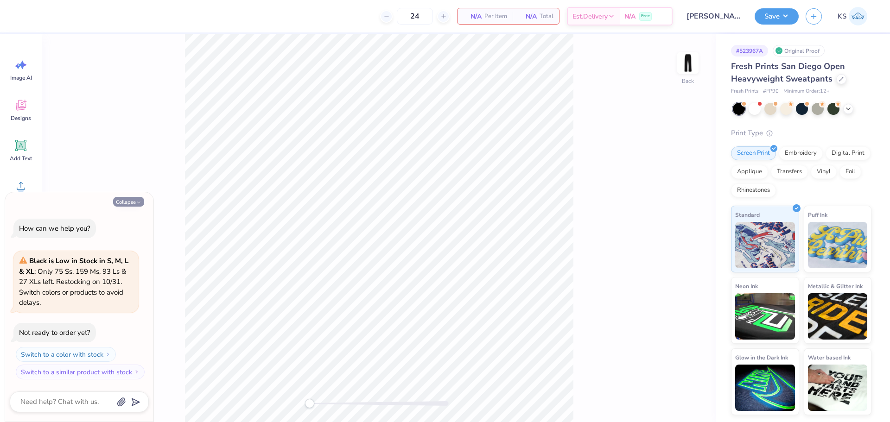
click at [130, 202] on button "Collapse" at bounding box center [128, 202] width 31 height 10
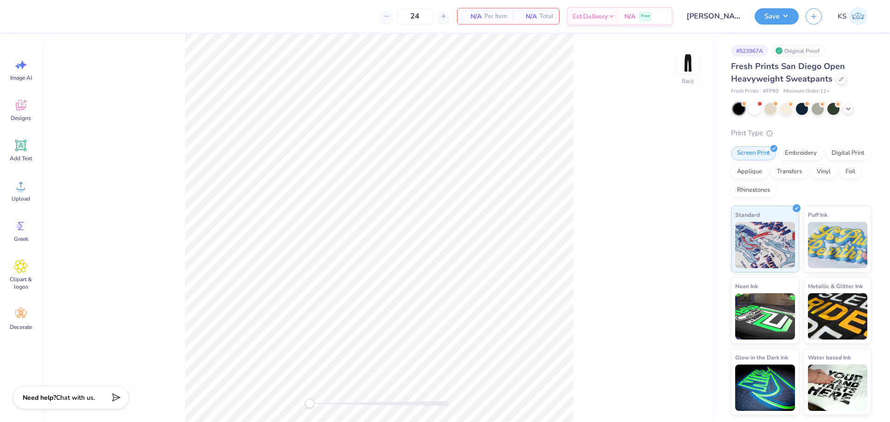
type textarea "x"
click at [25, 190] on icon at bounding box center [21, 186] width 8 height 8
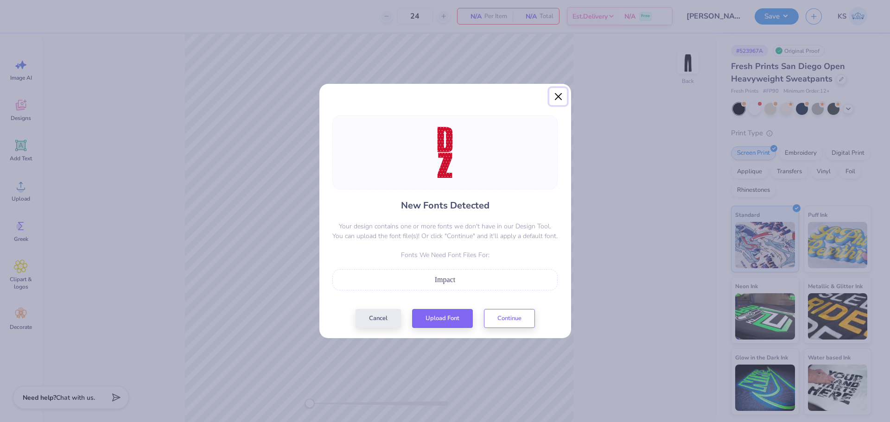
click at [562, 95] on button "Close" at bounding box center [558, 97] width 18 height 18
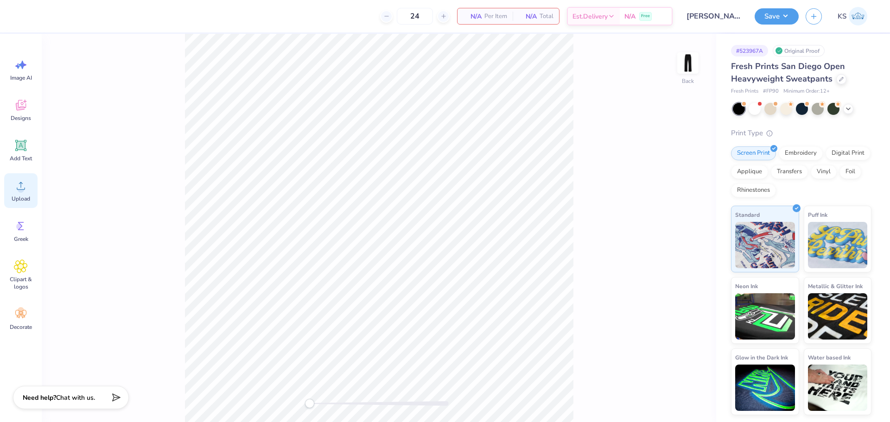
click at [17, 188] on icon at bounding box center [21, 186] width 8 height 8
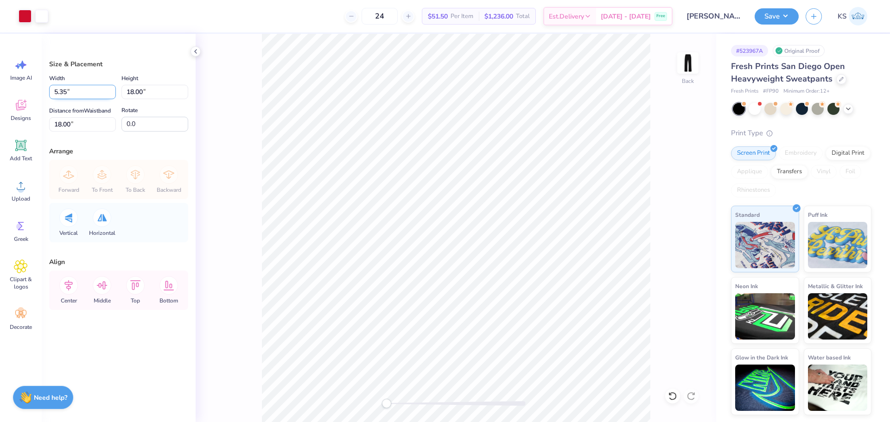
click at [73, 92] on input "5.35" at bounding box center [82, 92] width 67 height 14
type input "3.00"
type input "10.10"
type input "21.58"
drag, startPoint x: 396, startPoint y: 402, endPoint x: 434, endPoint y: 405, distance: 38.1
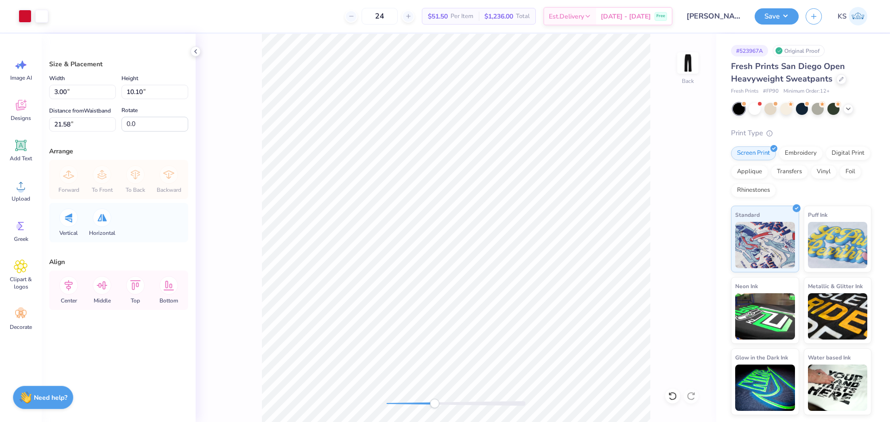
click at [434, 405] on div at bounding box center [455, 403] width 139 height 5
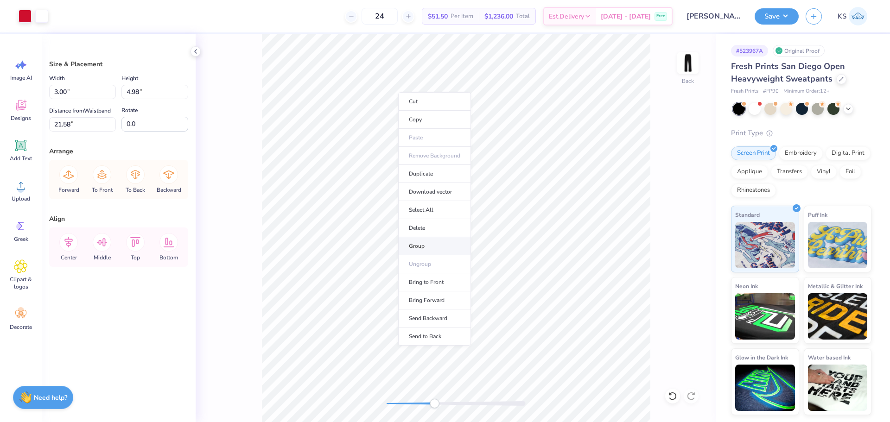
click at [431, 240] on li "Group" at bounding box center [434, 246] width 73 height 18
type input "2.91"
type input "26.70"
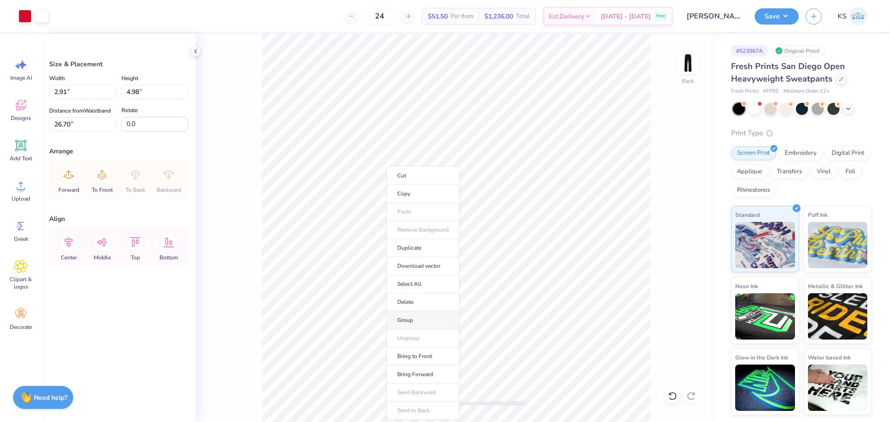
click at [414, 319] on li "Group" at bounding box center [422, 320] width 73 height 18
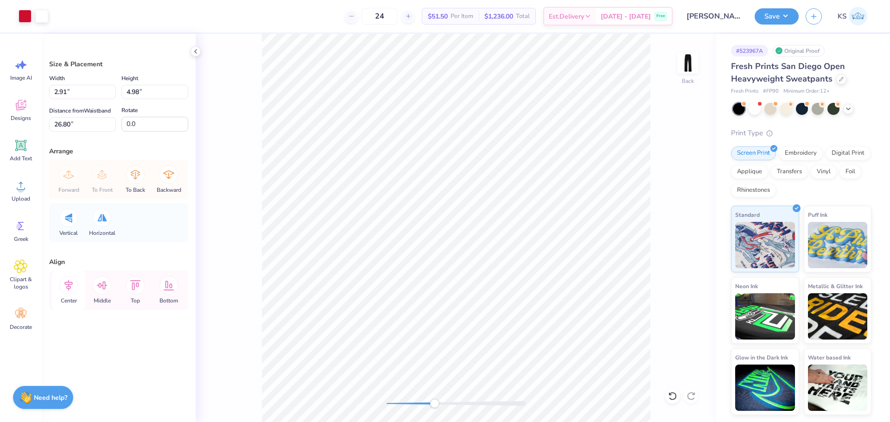
click at [71, 285] on icon at bounding box center [68, 285] width 19 height 19
click at [71, 286] on icon at bounding box center [68, 285] width 19 height 19
click at [247, 182] on div "Back" at bounding box center [456, 228] width 520 height 388
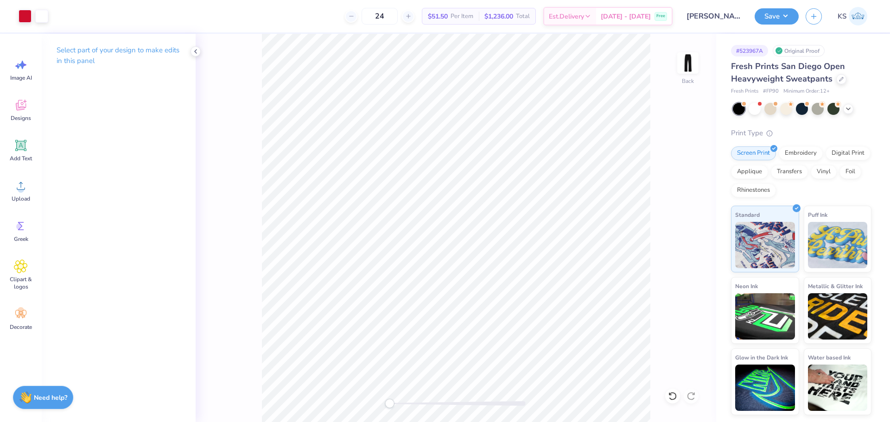
drag, startPoint x: 428, startPoint y: 406, endPoint x: 393, endPoint y: 399, distance: 35.9
click at [391, 405] on div "Accessibility label" at bounding box center [389, 403] width 9 height 9
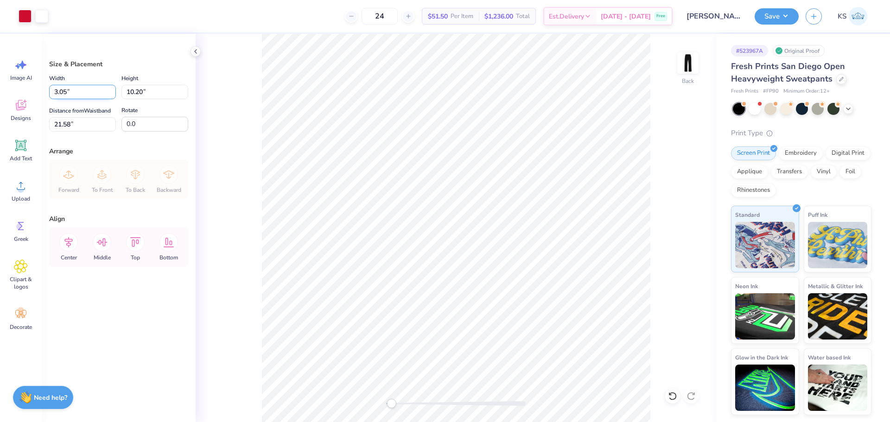
click at [85, 91] on input "3.05" at bounding box center [82, 92] width 67 height 14
type input "2.00"
type input "6.68"
click at [390, 403] on div "Accessibility label" at bounding box center [389, 403] width 9 height 9
click at [82, 122] on input "23.34" at bounding box center [82, 124] width 67 height 14
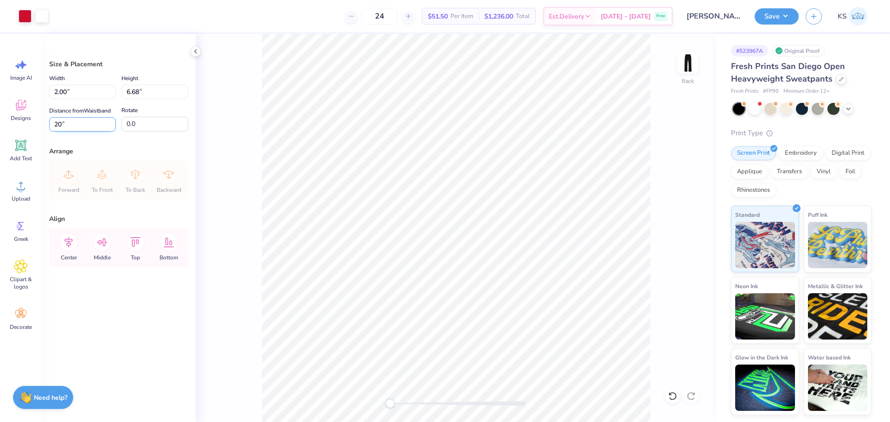
type input "20.00"
click at [72, 121] on input "20.00" at bounding box center [82, 124] width 67 height 14
click at [85, 121] on input "18.00" at bounding box center [82, 124] width 67 height 14
type input "2"
type input "15.00"
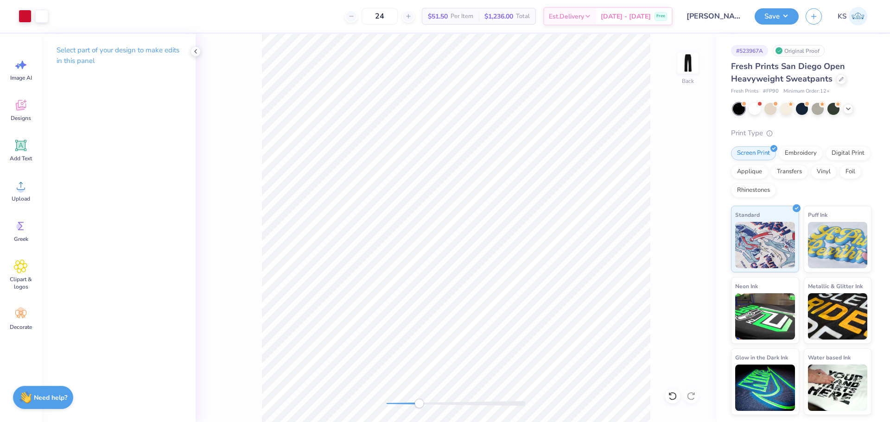
click at [425, 399] on div "Back" at bounding box center [456, 228] width 520 height 388
click at [672, 393] on icon at bounding box center [672, 396] width 9 height 9
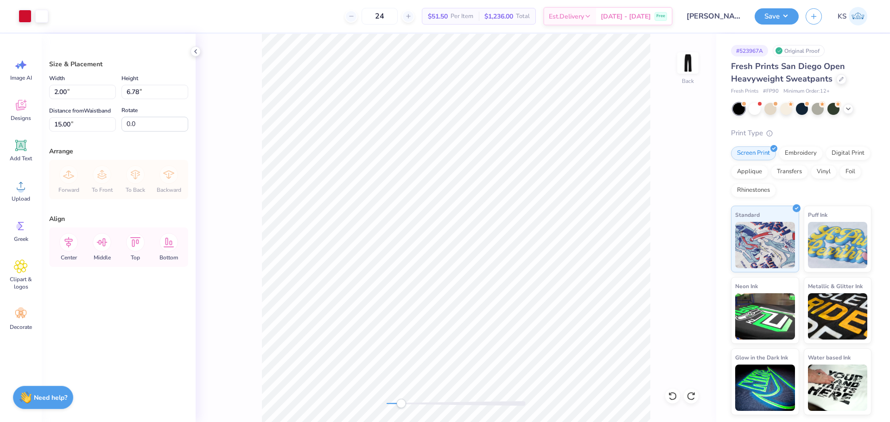
drag, startPoint x: 423, startPoint y: 404, endPoint x: 399, endPoint y: 399, distance: 24.5
click at [401, 404] on div "Accessibility label" at bounding box center [400, 403] width 9 height 9
click at [96, 90] on input "2.00" at bounding box center [82, 92] width 67 height 14
type input "1.50"
type input "5.08"
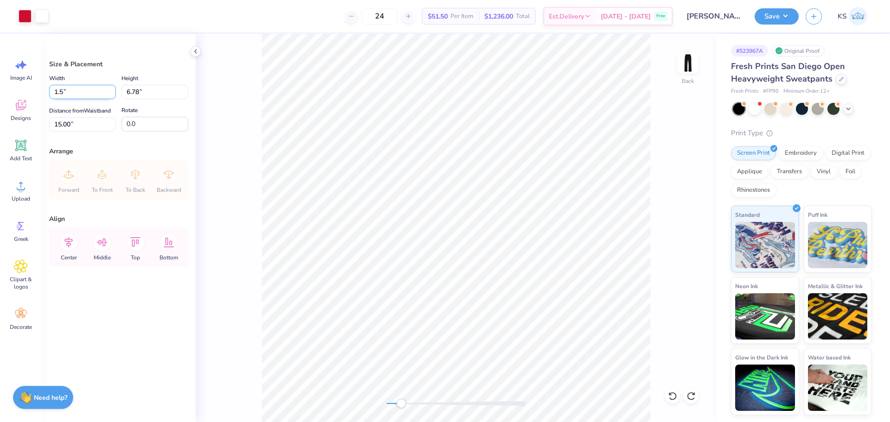
type input "15.85"
click at [165, 94] on input "5.08" at bounding box center [154, 92] width 67 height 14
type input "5"
type input "1.48"
type input "5.00"
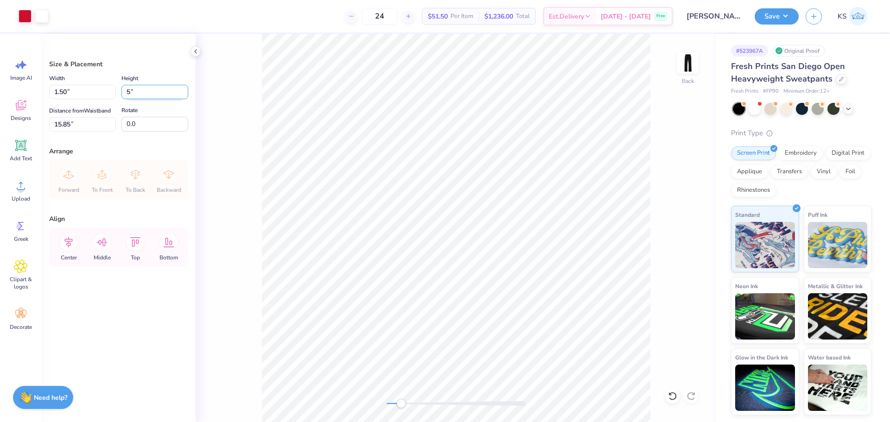
type input "15.89"
click at [91, 121] on input "15.89" at bounding box center [82, 124] width 67 height 14
type input "15.00"
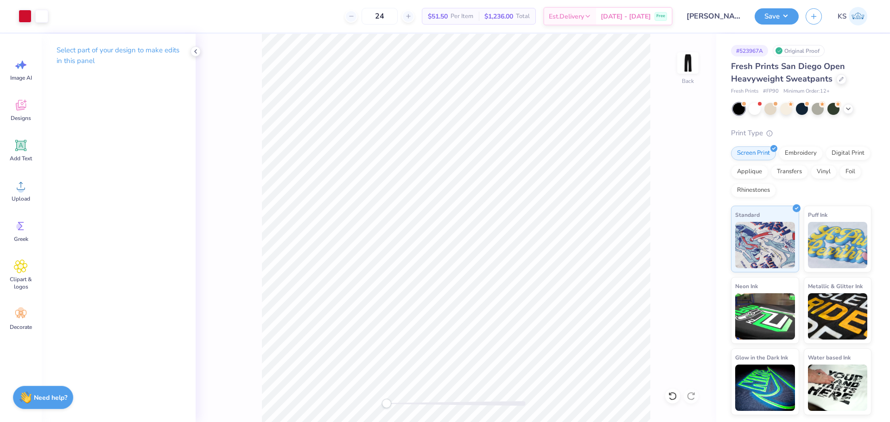
click at [381, 405] on div "Back" at bounding box center [456, 228] width 520 height 388
click at [767, 13] on button "Save" at bounding box center [776, 15] width 44 height 16
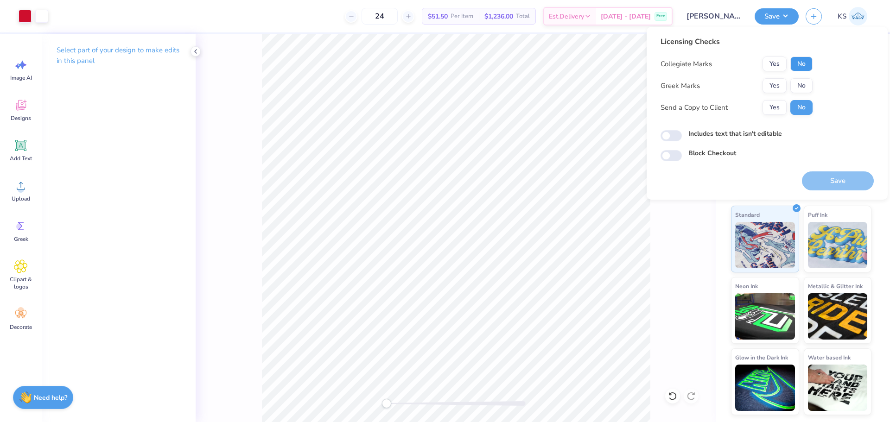
click at [802, 60] on button "No" at bounding box center [801, 64] width 22 height 15
click at [779, 80] on button "Yes" at bounding box center [774, 85] width 24 height 15
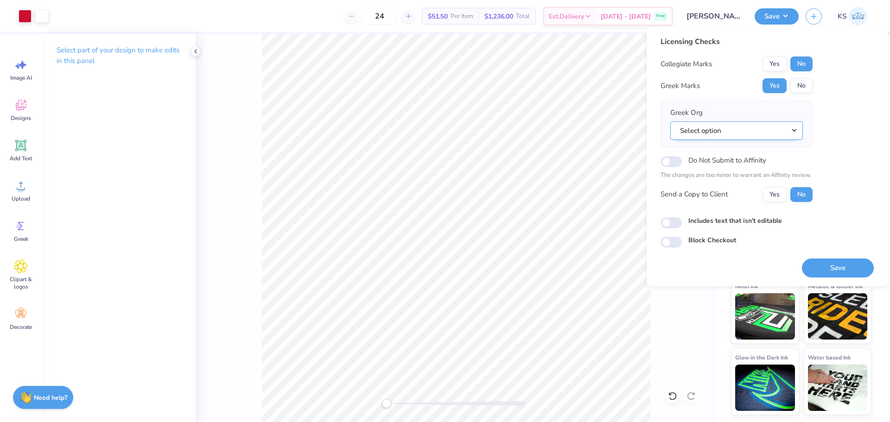
click at [751, 126] on button "Select option" at bounding box center [736, 130] width 133 height 19
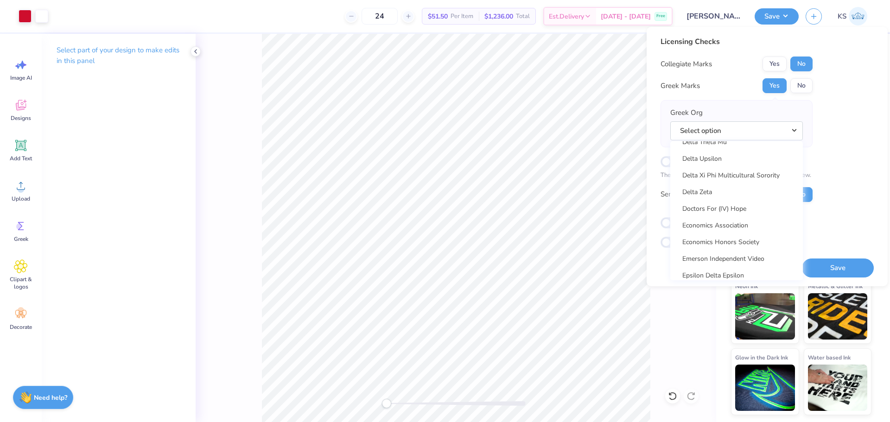
scroll to position [2525, 0]
click at [736, 149] on link "Delta Zeta" at bounding box center [736, 146] width 125 height 15
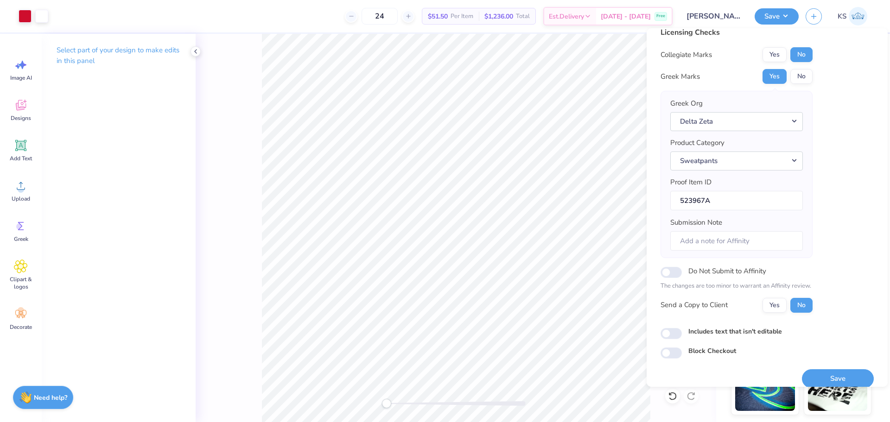
scroll to position [21, 0]
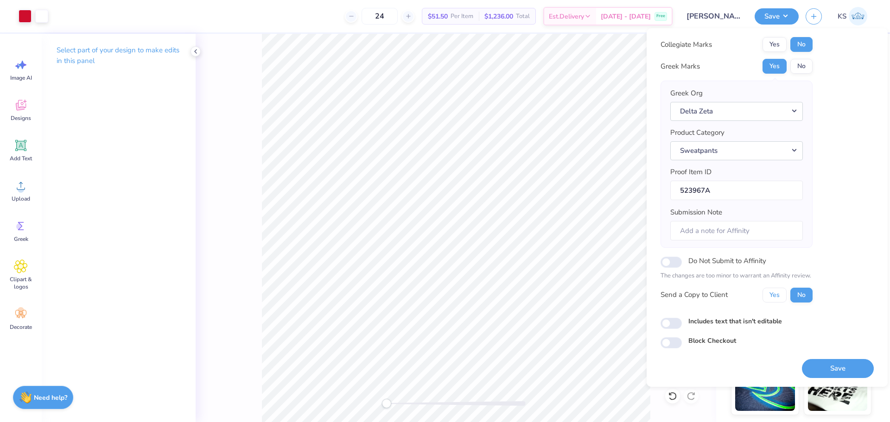
drag, startPoint x: 781, startPoint y: 296, endPoint x: 784, endPoint y: 307, distance: 12.0
click at [780, 296] on button "Yes" at bounding box center [774, 295] width 24 height 15
click at [819, 367] on button "Save" at bounding box center [838, 368] width 72 height 19
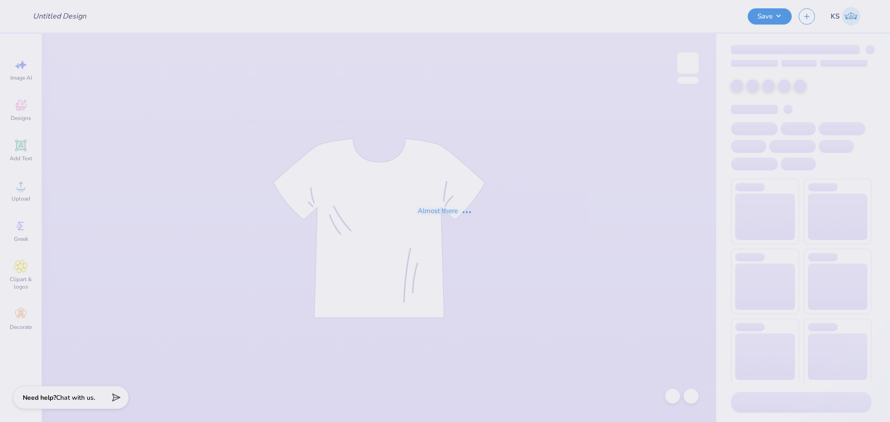
type input "Fp88"
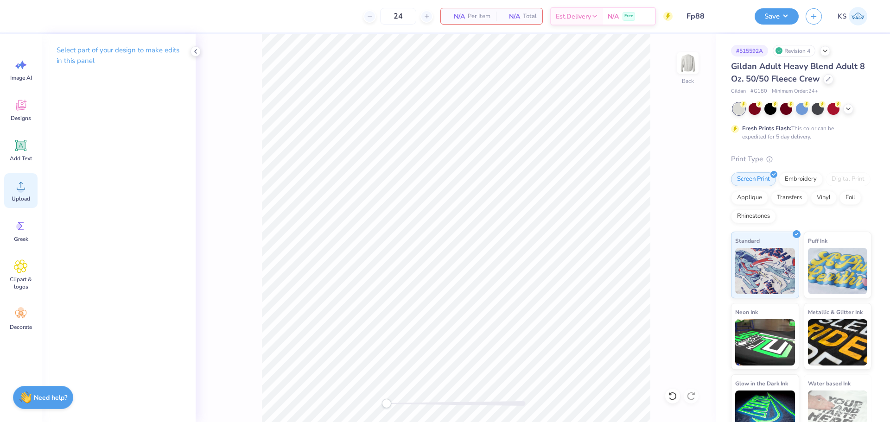
click at [30, 195] on div "Upload" at bounding box center [20, 190] width 33 height 35
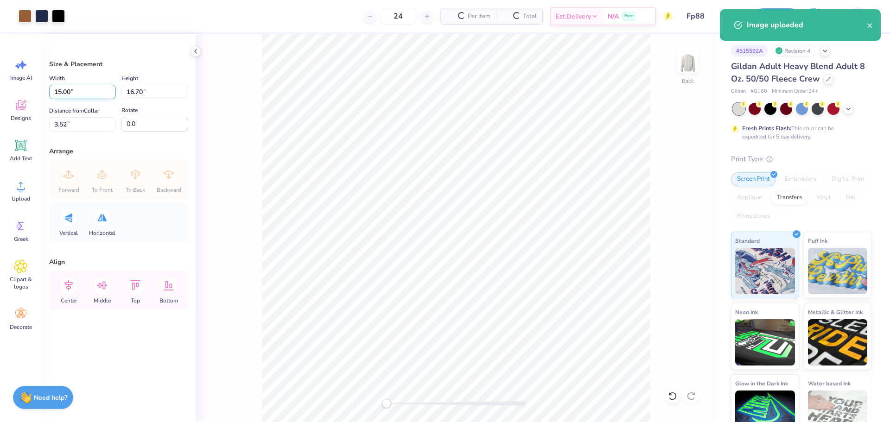
click at [76, 98] on input "15.00" at bounding box center [82, 92] width 67 height 14
type input "12.50"
type input "13.92"
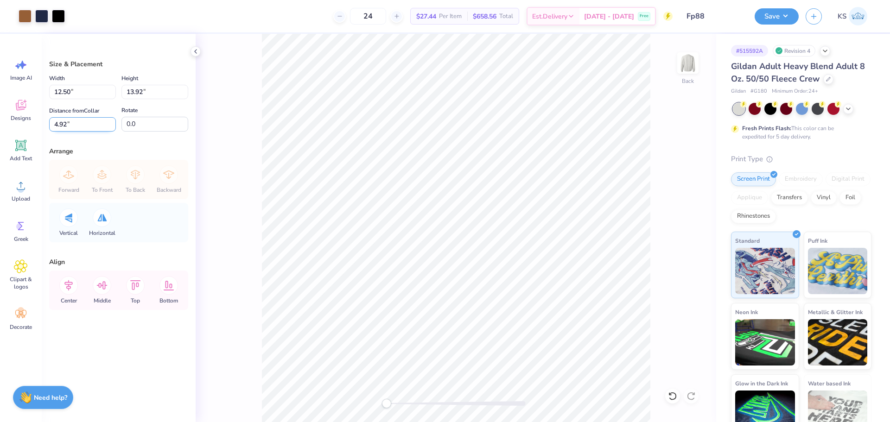
click at [100, 125] on input "4.92" at bounding box center [82, 124] width 67 height 14
type input "4"
type input "3"
click at [66, 288] on icon at bounding box center [68, 285] width 8 height 11
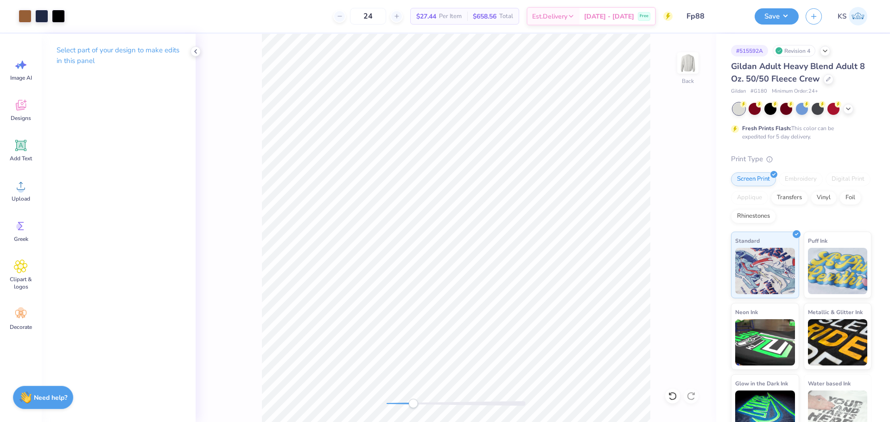
click at [413, 393] on div "Back" at bounding box center [456, 228] width 520 height 388
click at [358, 393] on div "Back" at bounding box center [456, 228] width 520 height 388
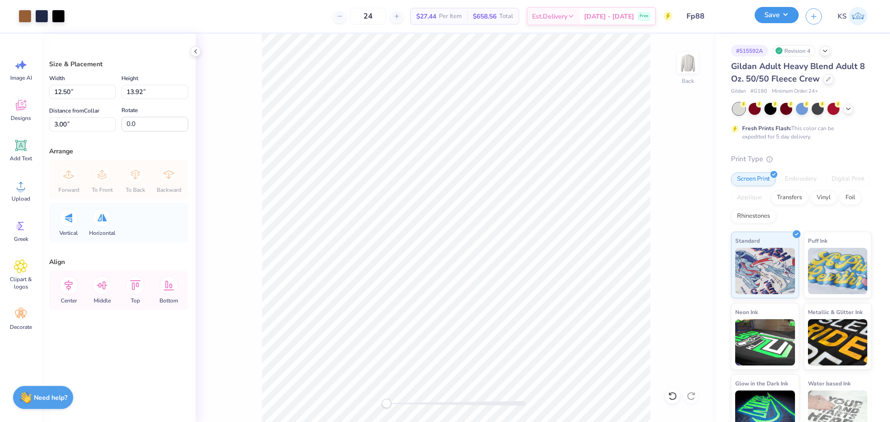
click at [776, 17] on button "Save" at bounding box center [776, 15] width 44 height 16
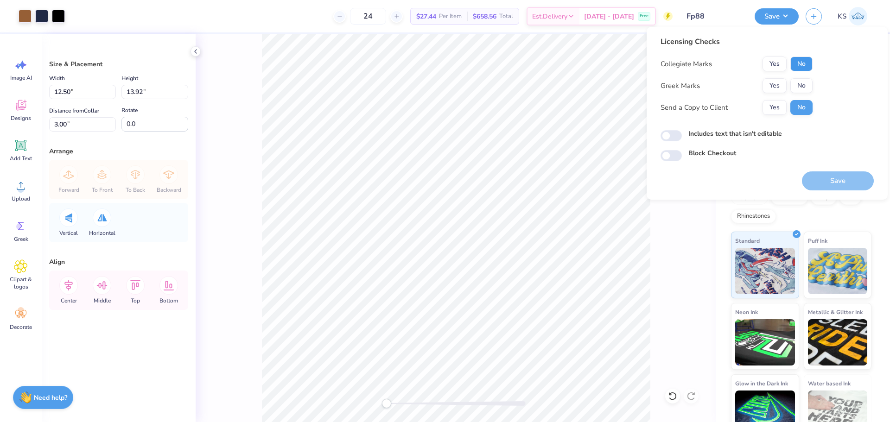
click at [796, 63] on button "No" at bounding box center [801, 64] width 22 height 15
click at [776, 81] on button "Yes" at bounding box center [774, 85] width 24 height 15
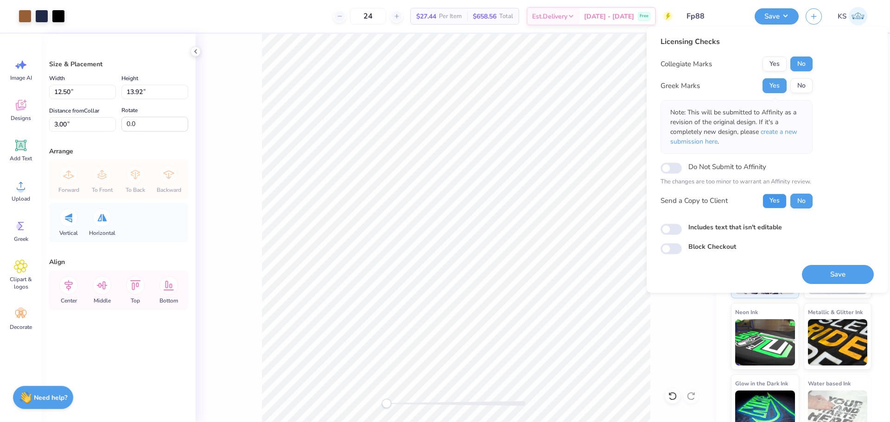
click at [772, 198] on button "Yes" at bounding box center [774, 201] width 24 height 15
click at [827, 276] on button "Save" at bounding box center [838, 274] width 72 height 19
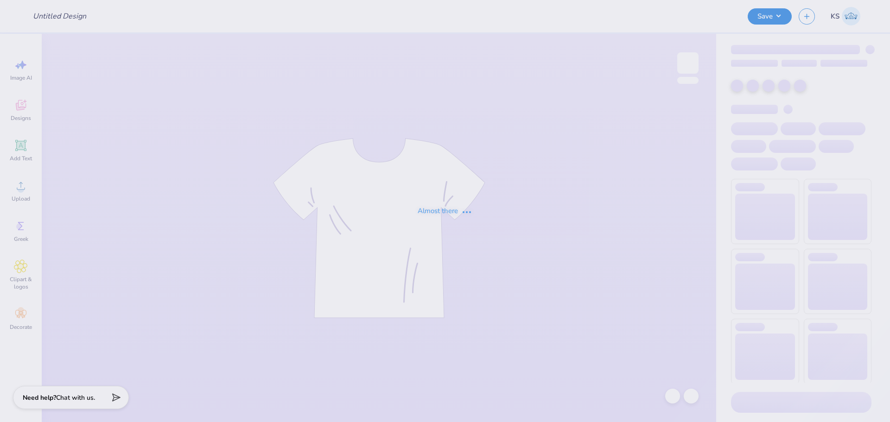
type input "Fp88"
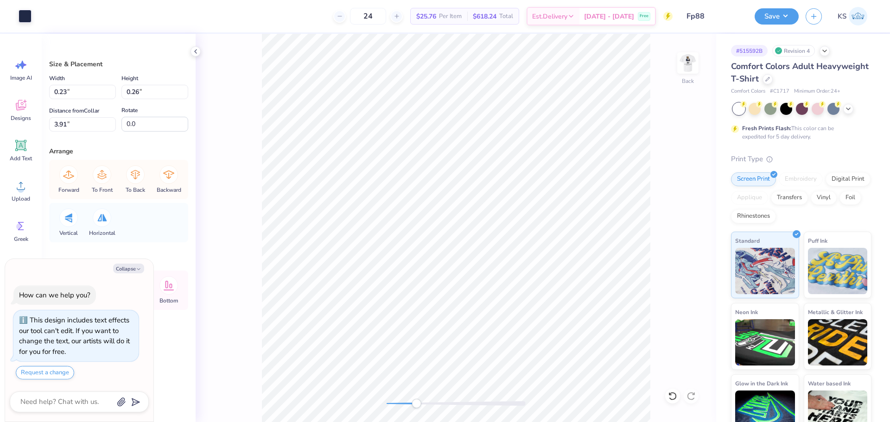
drag, startPoint x: 405, startPoint y: 402, endPoint x: 418, endPoint y: 402, distance: 13.0
click at [418, 402] on div at bounding box center [455, 403] width 139 height 5
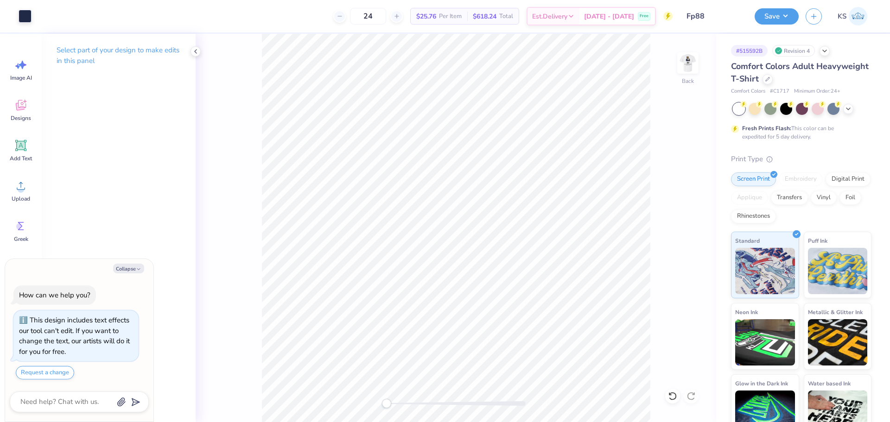
click at [349, 405] on div "Back" at bounding box center [456, 228] width 520 height 388
click at [665, 401] on div "Back" at bounding box center [456, 228] width 520 height 388
click at [671, 397] on icon at bounding box center [672, 396] width 9 height 9
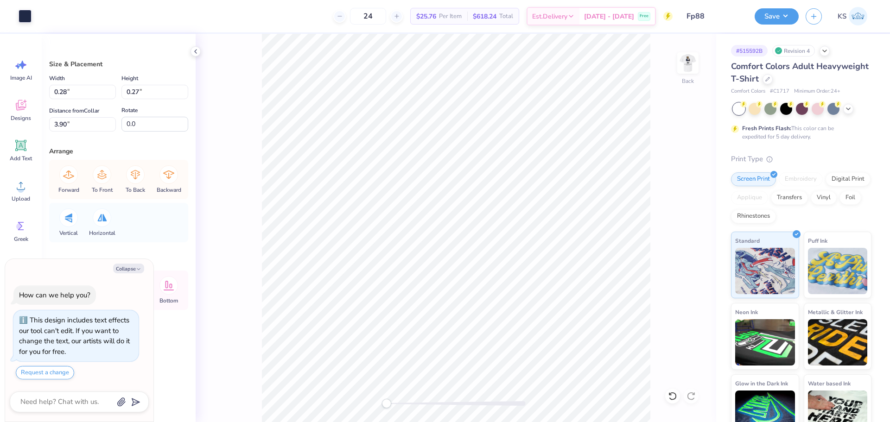
drag, startPoint x: 671, startPoint y: 329, endPoint x: 681, endPoint y: 373, distance: 45.7
click at [670, 329] on div "Back" at bounding box center [456, 228] width 520 height 388
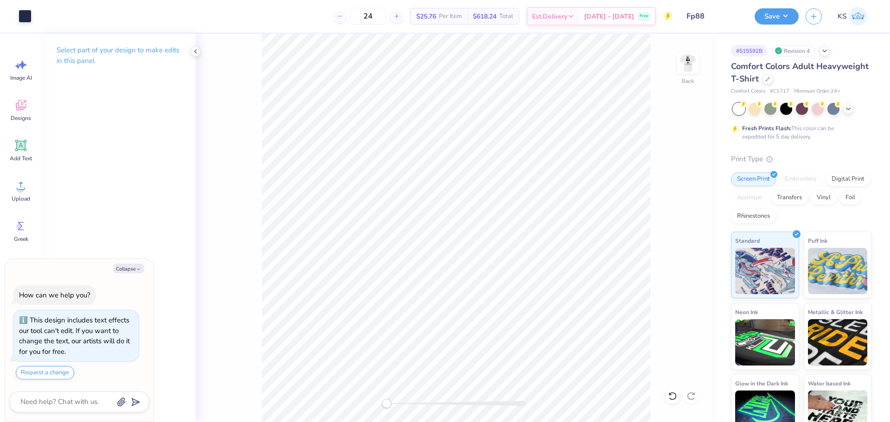
click at [673, 398] on icon at bounding box center [672, 396] width 9 height 9
click at [672, 397] on div "Back" at bounding box center [456, 228] width 520 height 388
drag, startPoint x: 672, startPoint y: 396, endPoint x: 674, endPoint y: 316, distance: 80.7
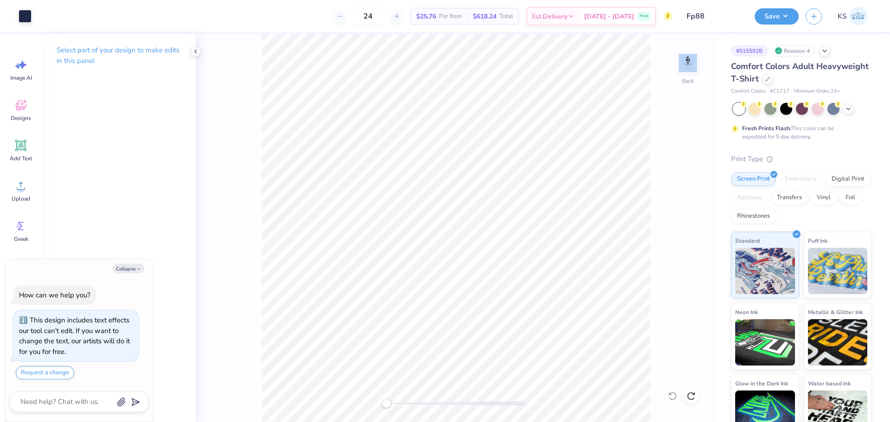
click at [672, 393] on div "Back" at bounding box center [456, 228] width 520 height 388
click at [689, 55] on img at bounding box center [687, 62] width 37 height 37
click at [25, 159] on span "Add Text" at bounding box center [21, 158] width 22 height 7
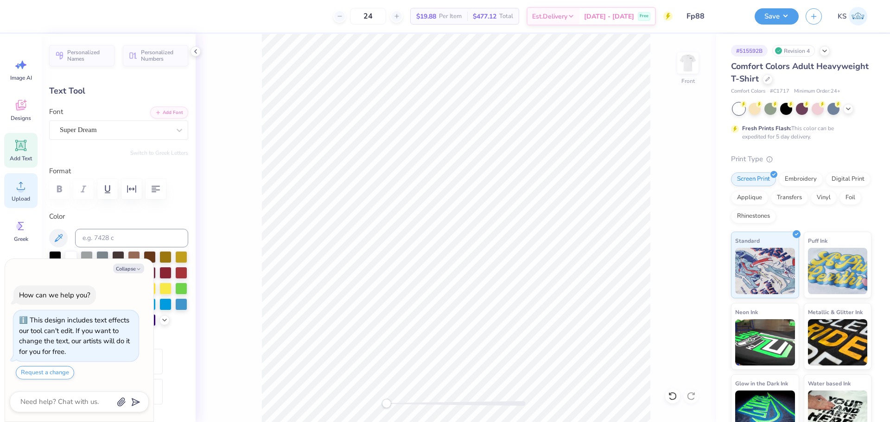
click at [5, 192] on div "Upload" at bounding box center [20, 190] width 33 height 35
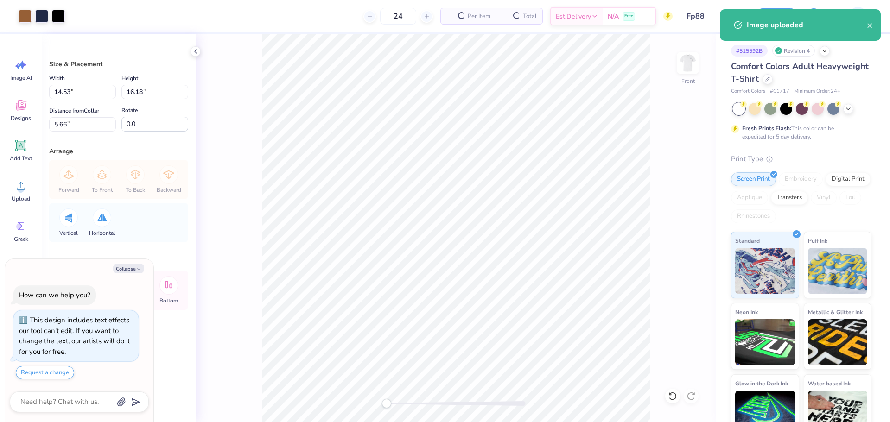
type textarea "x"
click at [75, 91] on input "14.53" at bounding box center [82, 92] width 67 height 14
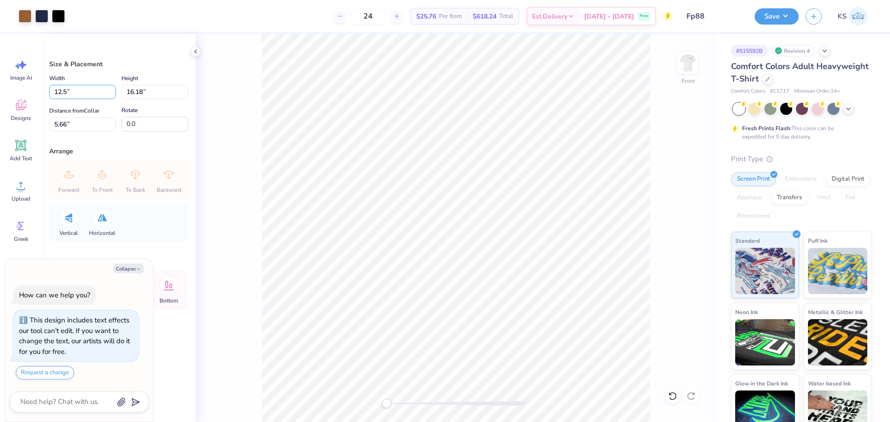
type input "12.5"
type textarea "x"
type input "12.50"
type input "13.92"
click at [82, 125] on input "6.79" at bounding box center [82, 124] width 67 height 14
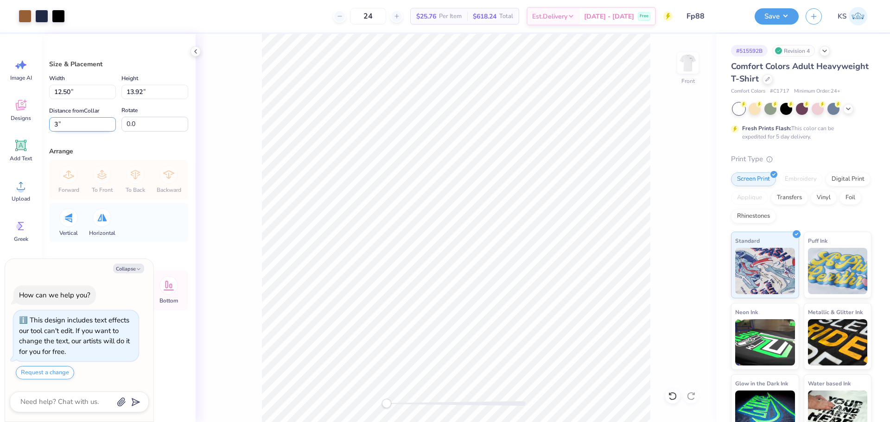
type input "3"
click at [780, 16] on button "Save" at bounding box center [776, 15] width 44 height 16
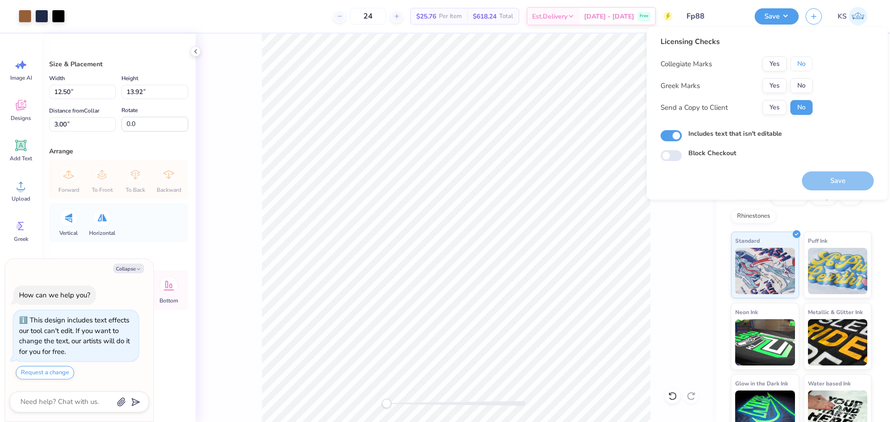
drag, startPoint x: 797, startPoint y: 67, endPoint x: 789, endPoint y: 76, distance: 12.8
click at [796, 68] on button "No" at bounding box center [801, 64] width 22 height 15
click at [777, 83] on button "Yes" at bounding box center [774, 85] width 24 height 15
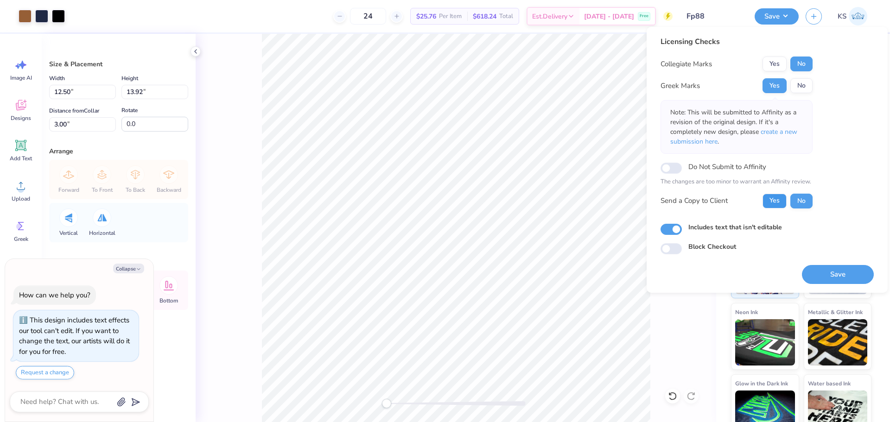
click at [772, 196] on button "Yes" at bounding box center [774, 201] width 24 height 15
click at [823, 275] on button "Save" at bounding box center [838, 274] width 72 height 19
type textarea "x"
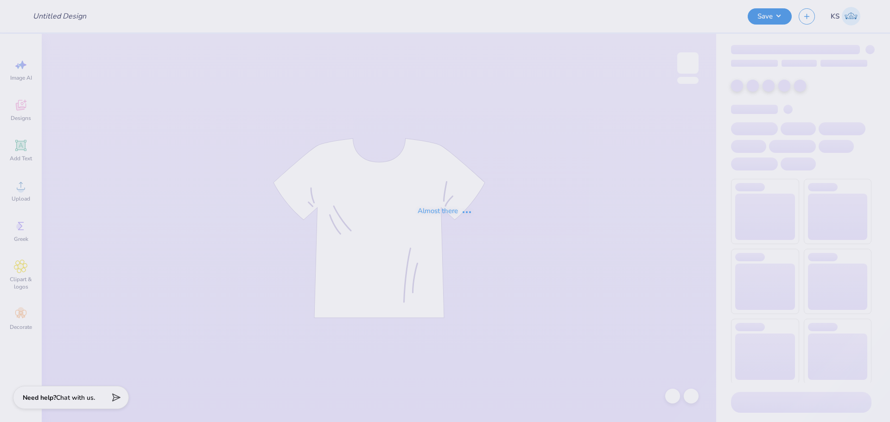
type input "theta merch"
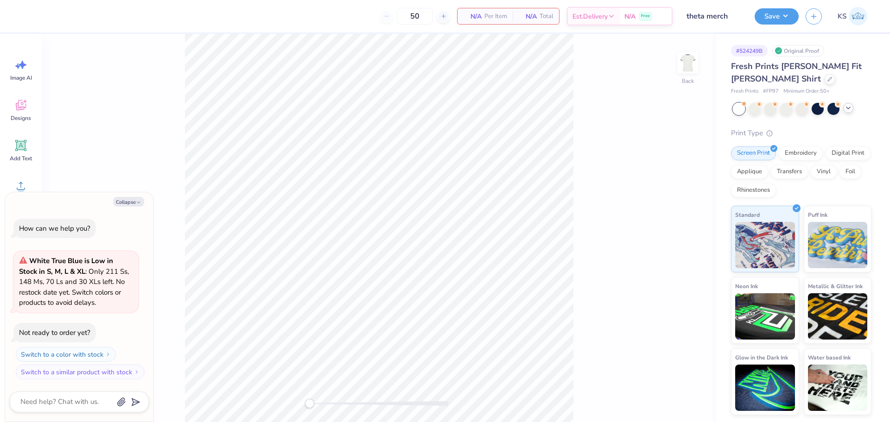
click at [849, 108] on polyline at bounding box center [848, 108] width 4 height 2
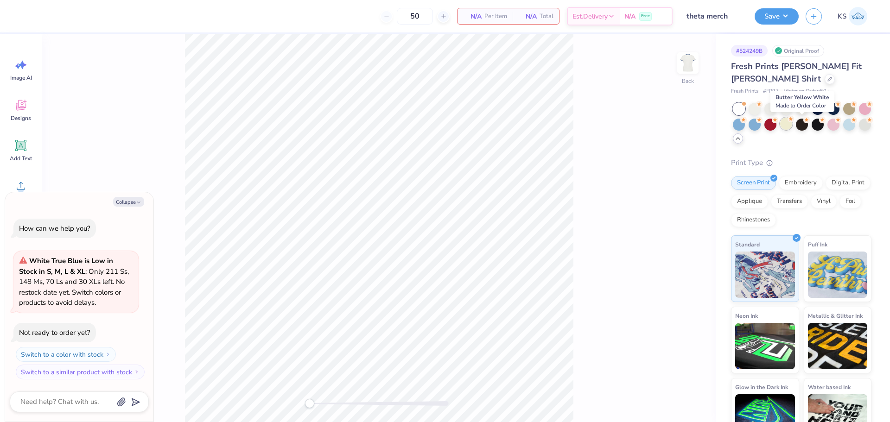
click at [792, 124] on div at bounding box center [786, 124] width 12 height 12
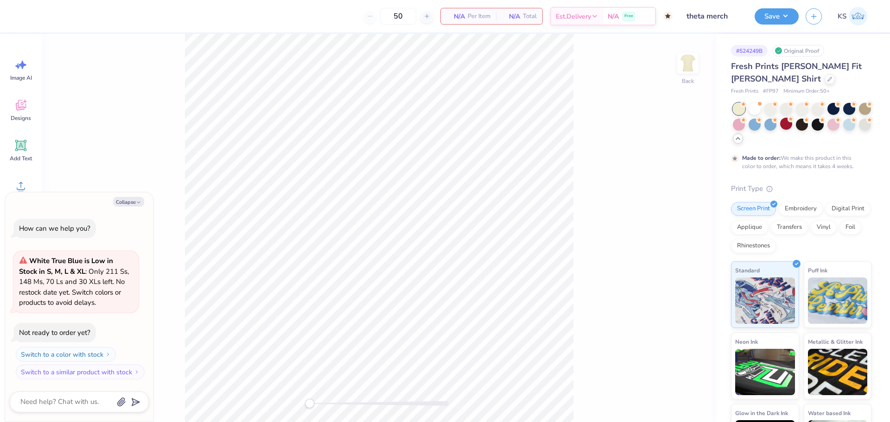
scroll to position [29, 0]
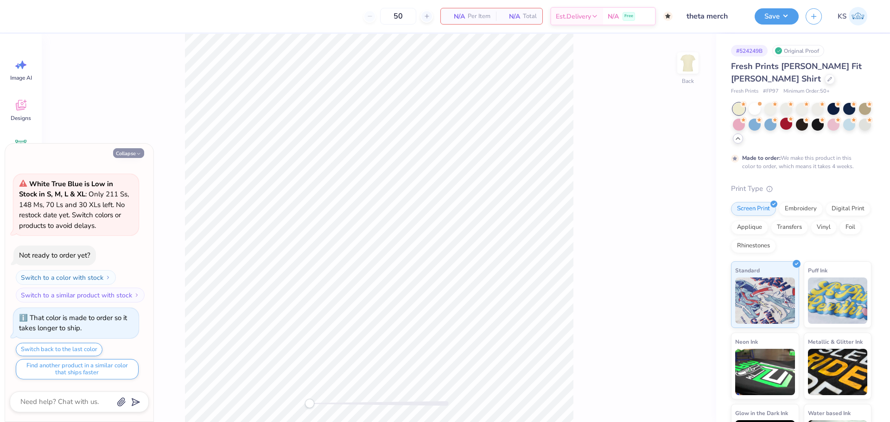
click at [124, 154] on button "Collapse" at bounding box center [128, 153] width 31 height 10
type textarea "x"
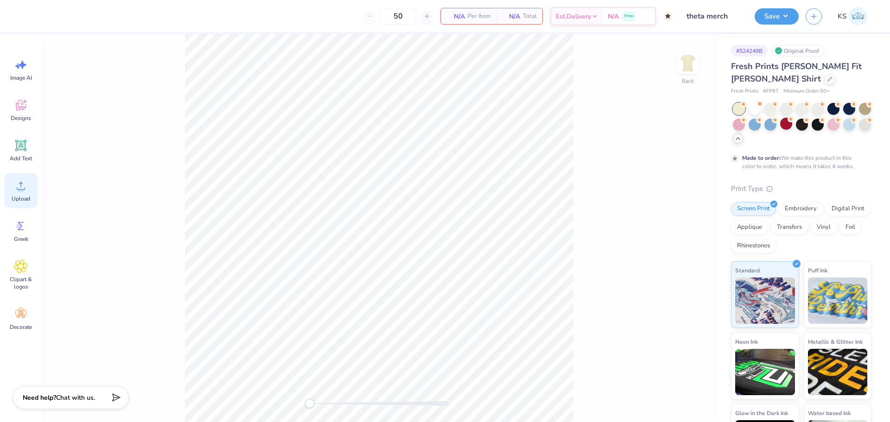
click at [22, 178] on div "Upload" at bounding box center [20, 190] width 33 height 35
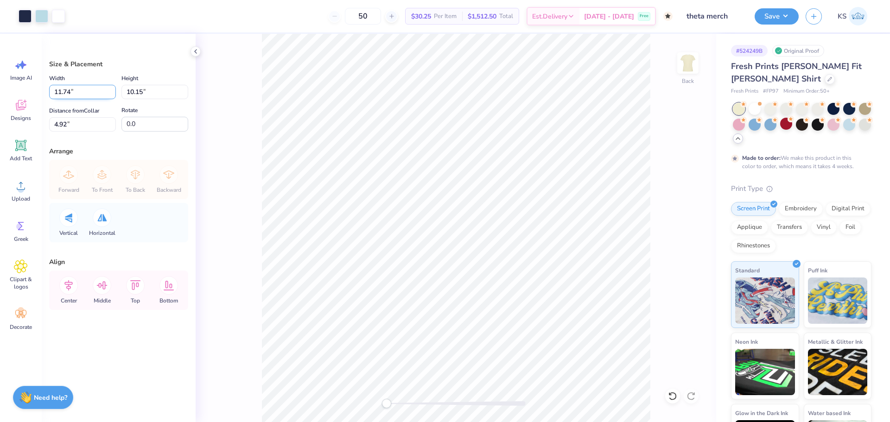
click at [94, 89] on input "11.74" at bounding box center [82, 92] width 67 height 14
type input "3.50"
type input "3.03"
click at [138, 89] on input "3.03" at bounding box center [154, 92] width 67 height 14
click at [84, 128] on input "8.49" at bounding box center [82, 124] width 67 height 14
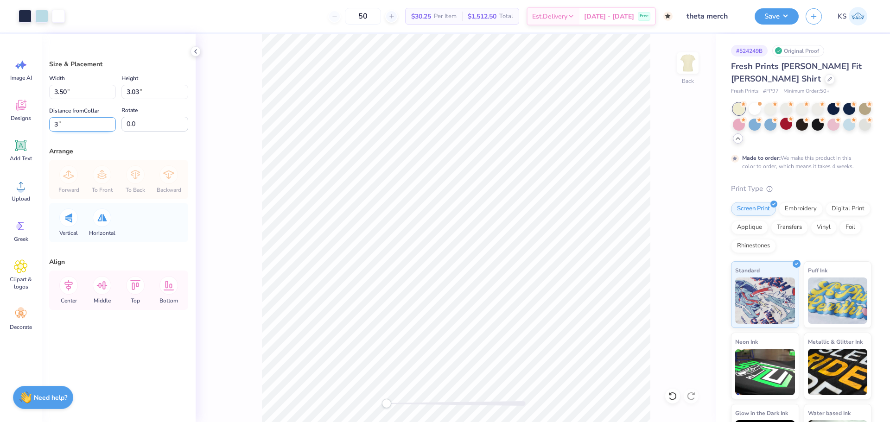
type input "3"
click at [81, 126] on input "3.00" at bounding box center [82, 124] width 67 height 14
type input "2"
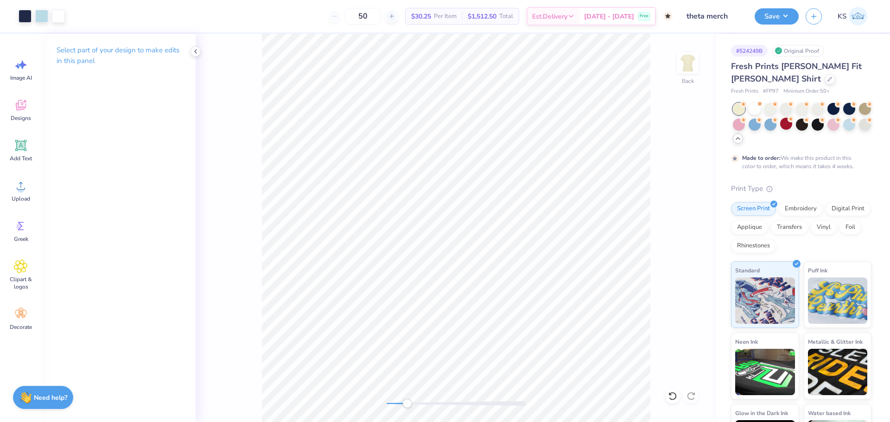
drag, startPoint x: 390, startPoint y: 404, endPoint x: 425, endPoint y: 400, distance: 35.0
click at [412, 402] on div "Accessibility label" at bounding box center [406, 403] width 9 height 9
click at [16, 150] on icon at bounding box center [21, 146] width 14 height 14
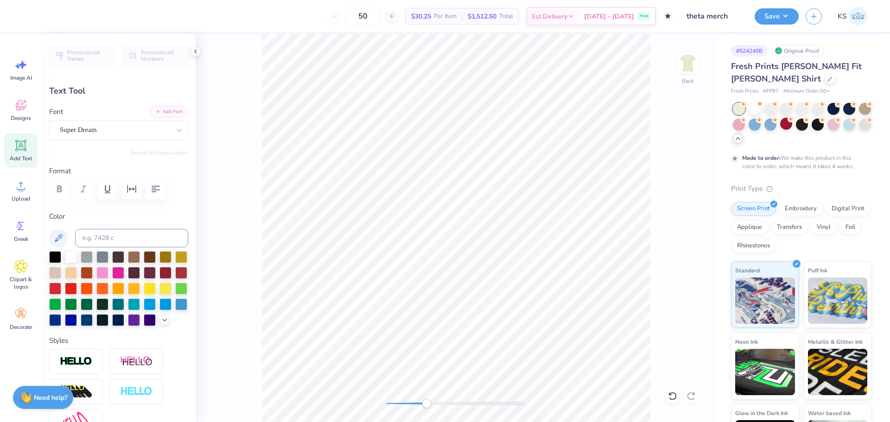
click at [155, 108] on button "Add Font" at bounding box center [169, 112] width 38 height 12
click at [406, 408] on div "Back" at bounding box center [456, 228] width 520 height 388
type input "4.37"
type input "1.67"
type input "9.16"
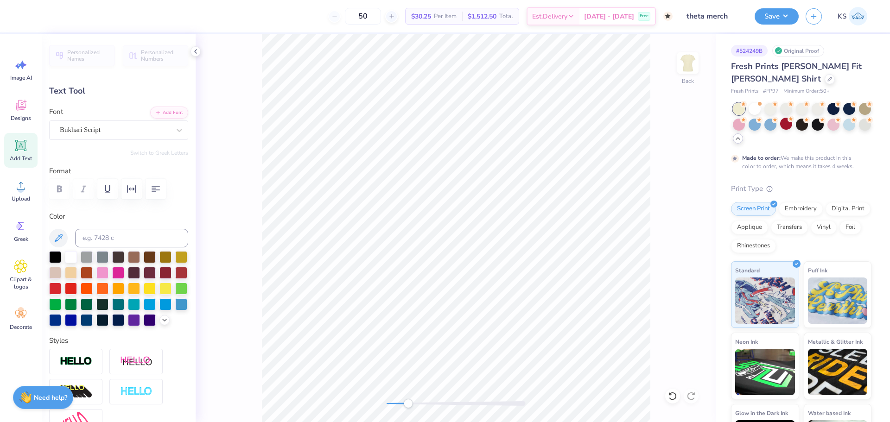
scroll to position [8, 1]
type textarea "Theta"
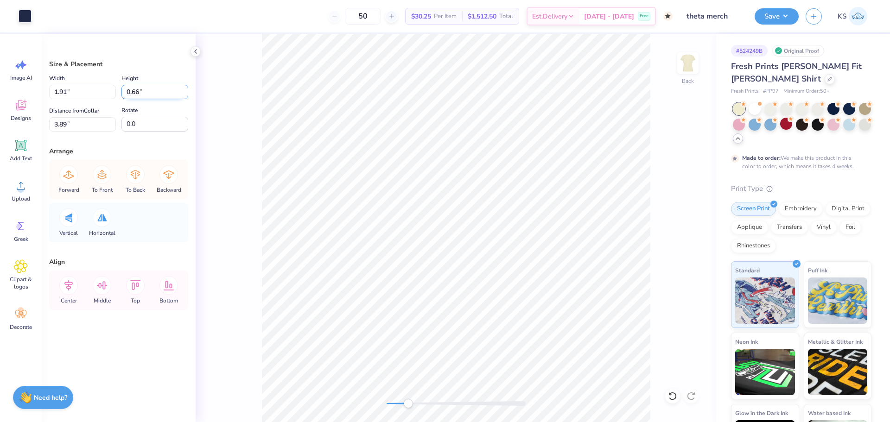
click at [144, 94] on input "0.66" at bounding box center [154, 92] width 67 height 14
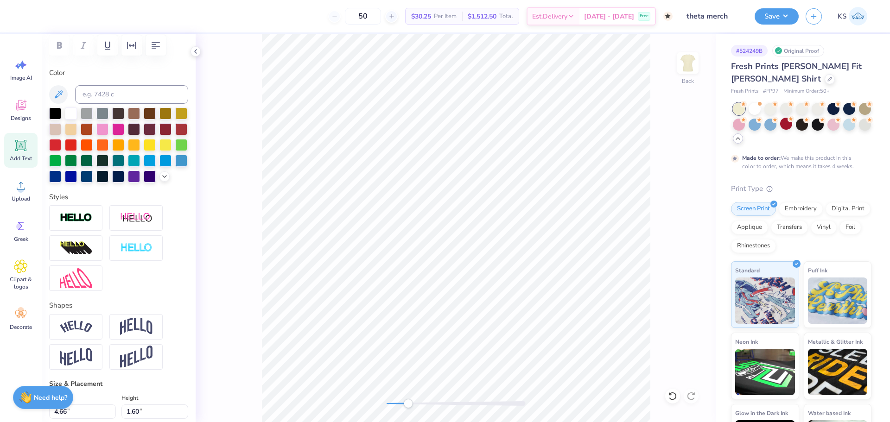
scroll to position [359, 0]
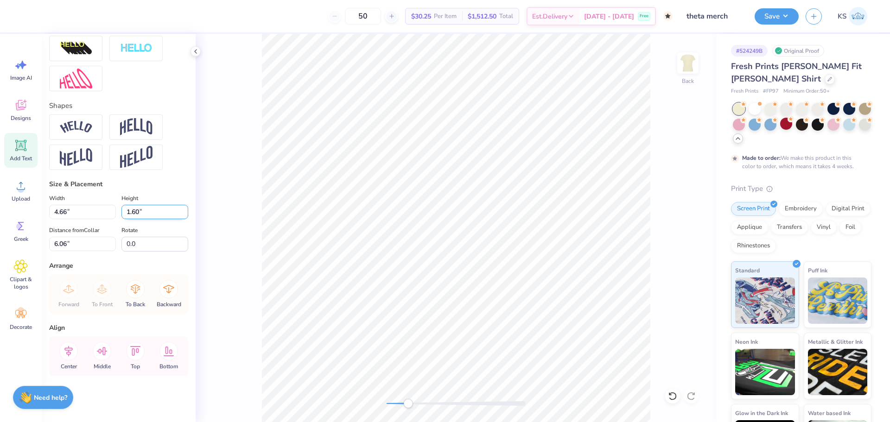
click at [143, 214] on input "1.60" at bounding box center [154, 212] width 67 height 14
paste input "0.66"
type input "0.66"
type input "1.92"
type input "6.53"
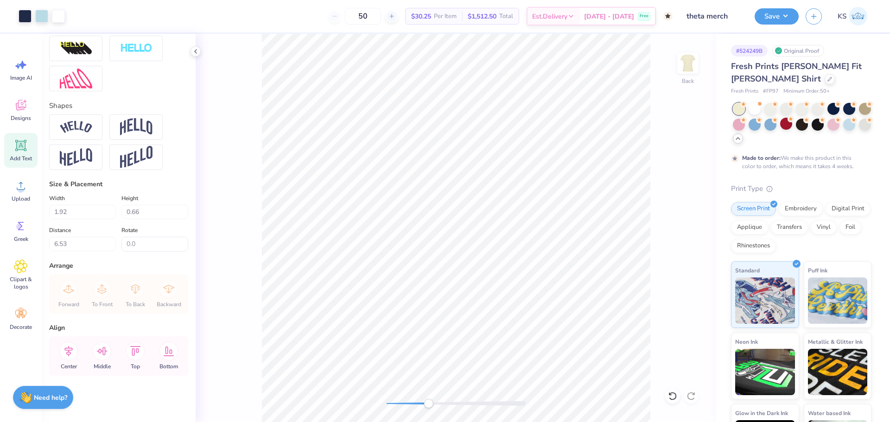
drag, startPoint x: 412, startPoint y: 404, endPoint x: 434, endPoint y: 400, distance: 22.2
click at [433, 400] on div "Accessibility label" at bounding box center [428, 403] width 9 height 9
click at [512, 400] on div "Back" at bounding box center [456, 228] width 520 height 388
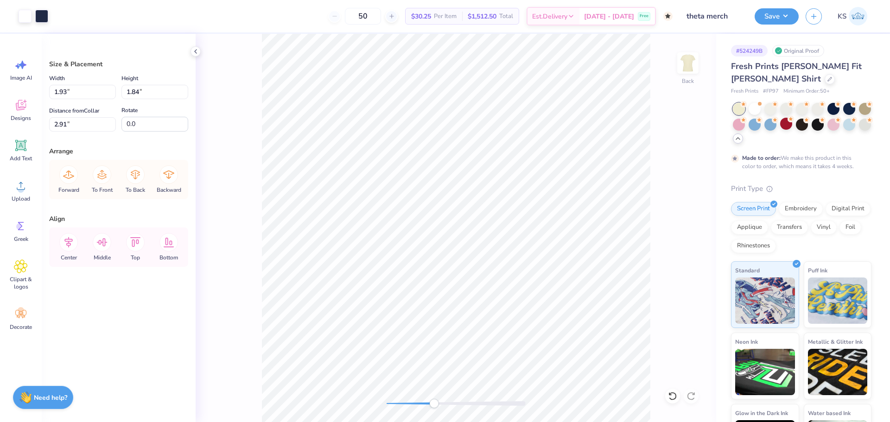
type input "1.91"
type input "0.66"
type input "3.89"
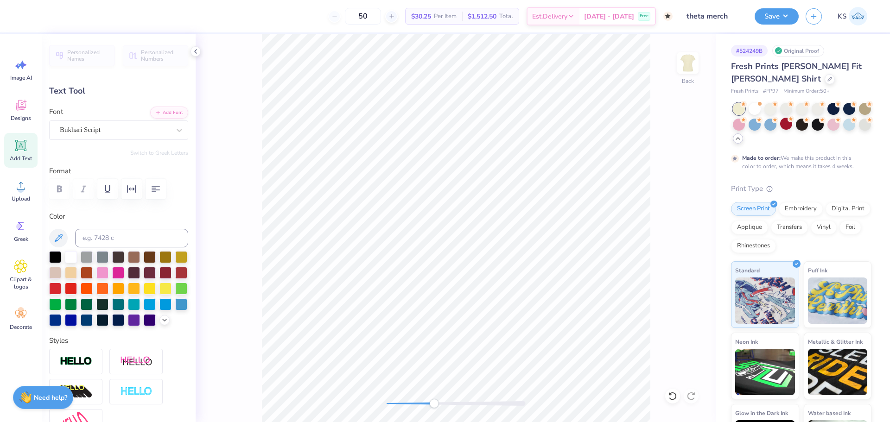
scroll to position [8, 1]
type textarea "1870"
type input "1.86"
type input "0.68"
type input "5.37"
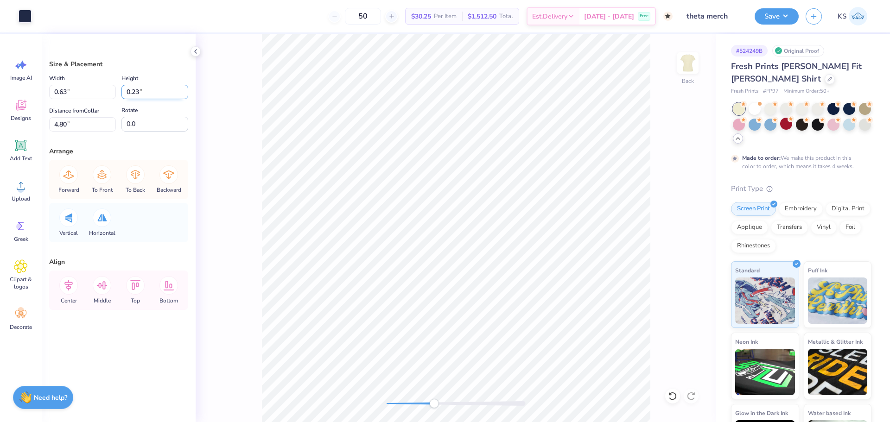
click at [147, 94] on input "0.23" at bounding box center [154, 92] width 67 height 14
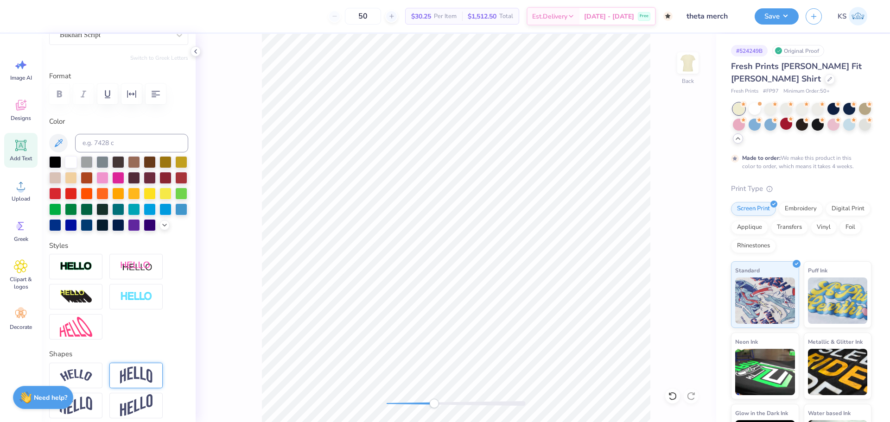
scroll to position [278, 0]
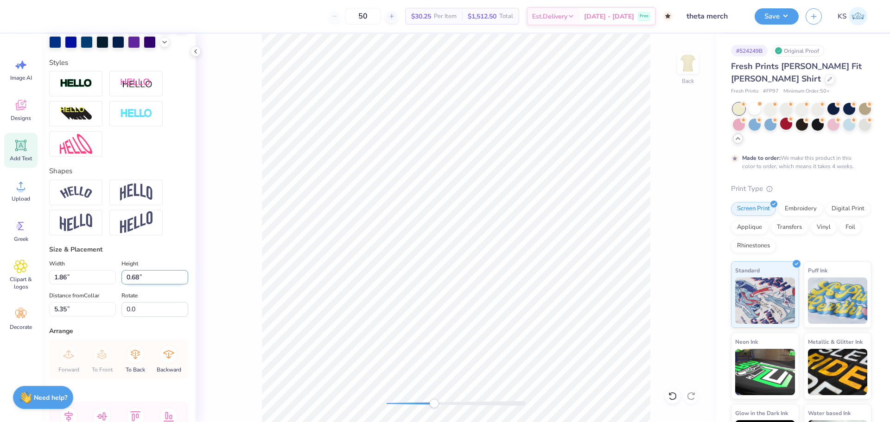
click at [142, 285] on input "0.68" at bounding box center [154, 277] width 67 height 14
paste input "23"
type input "0.23"
type input "0.63"
type input "5.58"
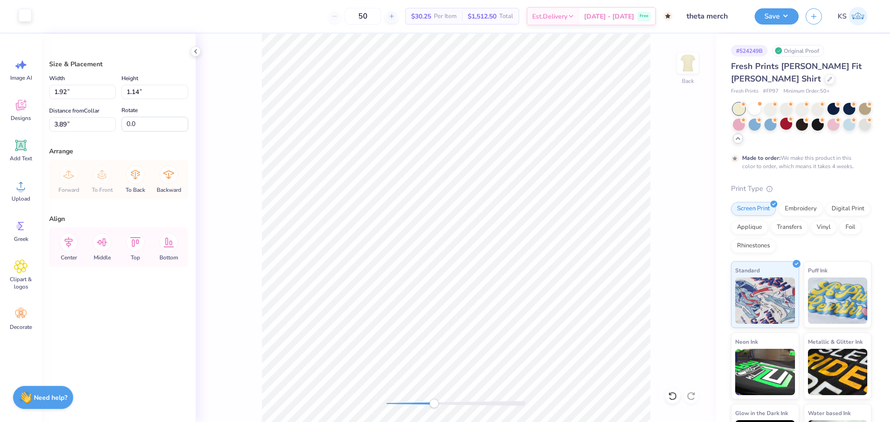
click at [19, 15] on div at bounding box center [25, 15] width 13 height 13
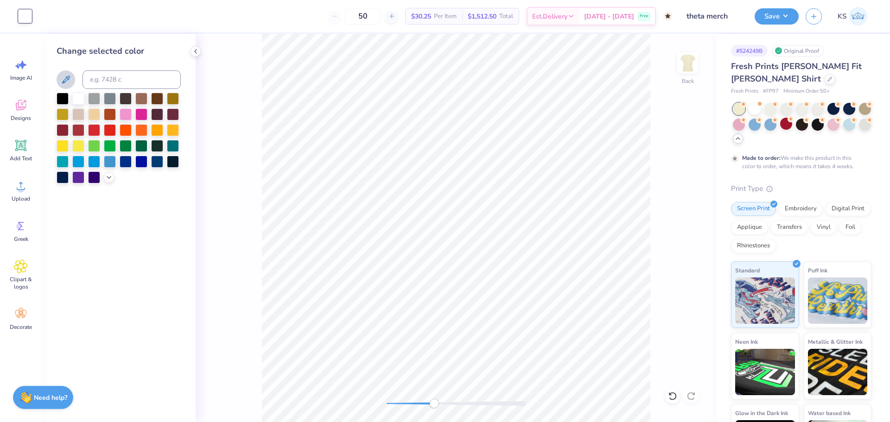
click at [70, 77] on icon at bounding box center [66, 80] width 8 height 8
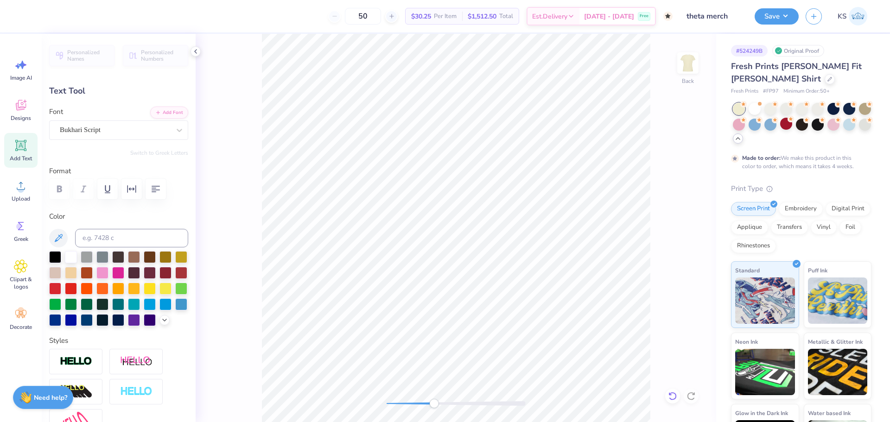
click at [673, 395] on icon at bounding box center [672, 396] width 9 height 9
type input "3.89"
click at [673, 395] on icon at bounding box center [672, 396] width 9 height 9
click at [691, 398] on icon at bounding box center [690, 396] width 9 height 9
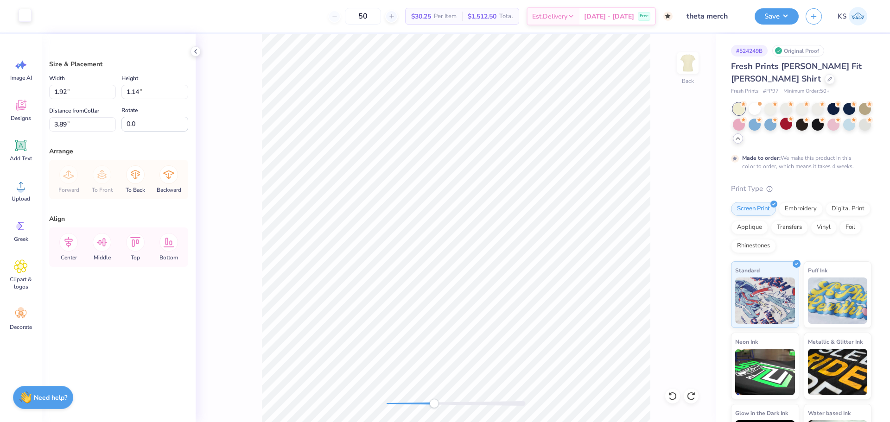
click at [25, 15] on div at bounding box center [25, 15] width 13 height 13
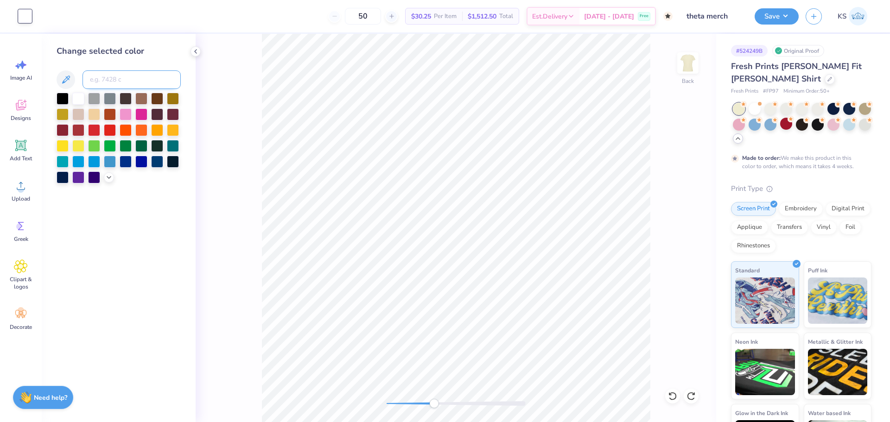
click at [126, 75] on input at bounding box center [131, 79] width 98 height 19
type input "533"
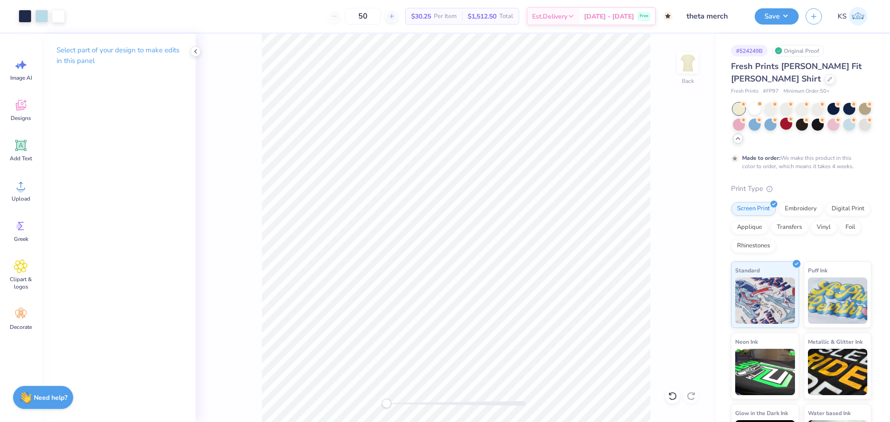
drag, startPoint x: 437, startPoint y: 406, endPoint x: 385, endPoint y: 399, distance: 52.8
click at [384, 408] on div "Accessibility label" at bounding box center [386, 403] width 9 height 9
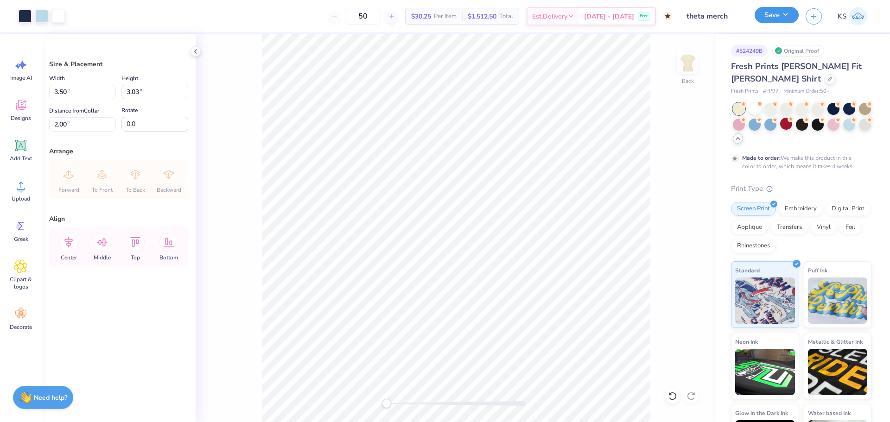
click at [768, 23] on button "Save" at bounding box center [776, 15] width 44 height 16
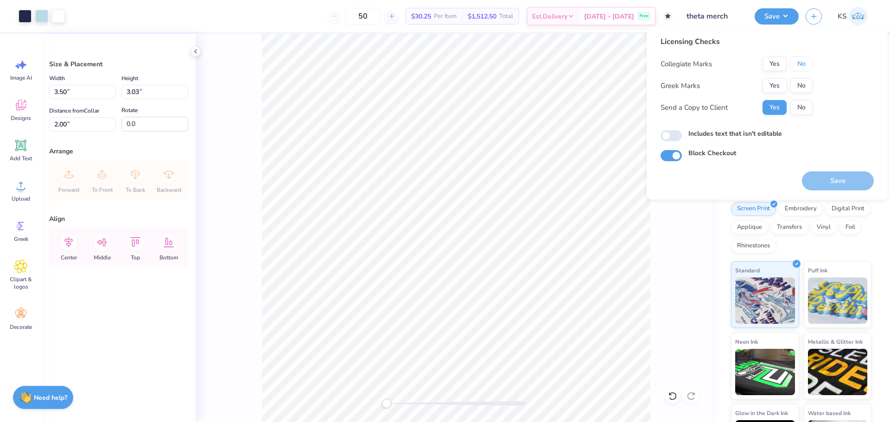
drag, startPoint x: 799, startPoint y: 65, endPoint x: 786, endPoint y: 76, distance: 17.4
click at [799, 66] on button "No" at bounding box center [801, 64] width 22 height 15
click at [772, 85] on button "Yes" at bounding box center [774, 85] width 24 height 15
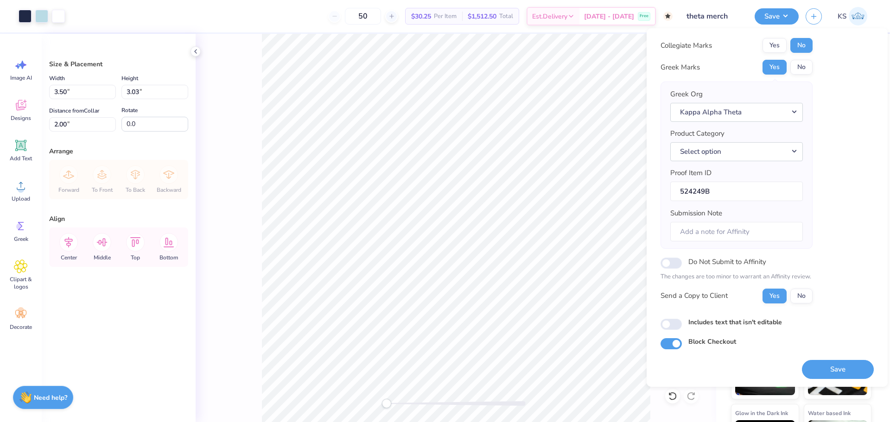
scroll to position [21, 0]
click at [762, 141] on button "Select option" at bounding box center [736, 150] width 133 height 19
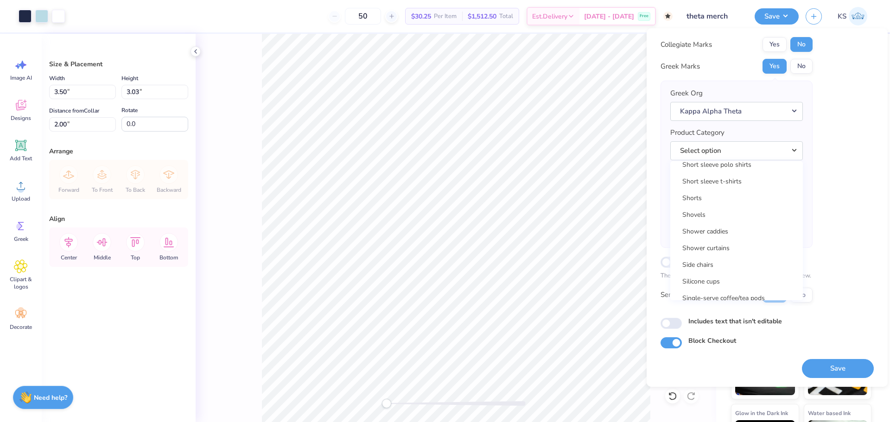
scroll to position [13437, 0]
click at [761, 187] on link "Short sleeve t-shirts" at bounding box center [736, 182] width 125 height 15
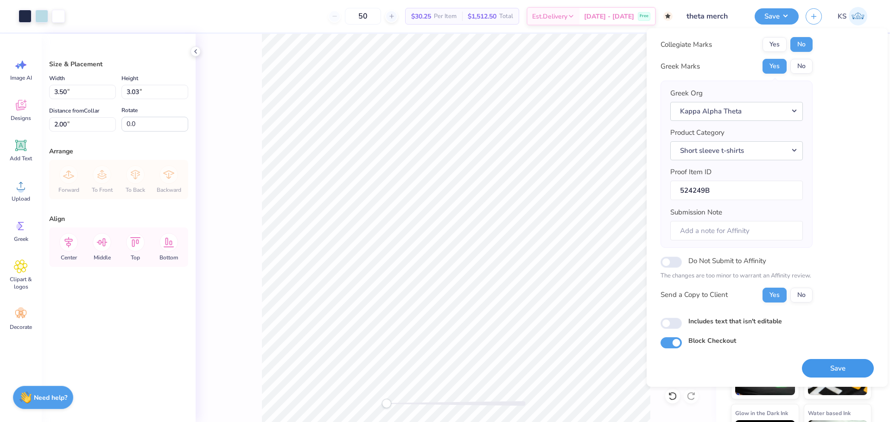
click at [818, 369] on button "Save" at bounding box center [838, 368] width 72 height 19
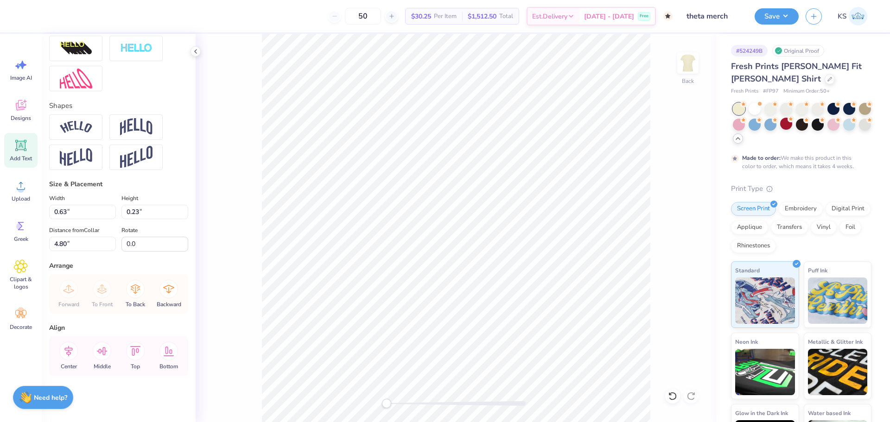
scroll to position [359, 0]
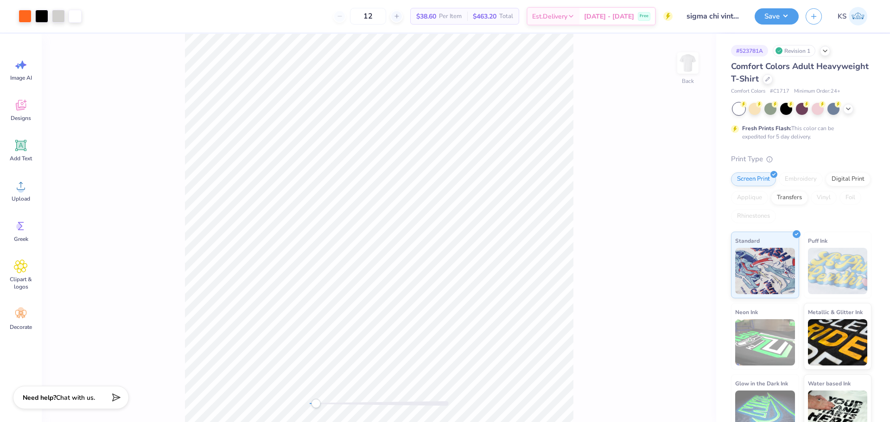
drag, startPoint x: 326, startPoint y: 401, endPoint x: 316, endPoint y: 403, distance: 10.7
click at [316, 403] on div at bounding box center [379, 403] width 139 height 5
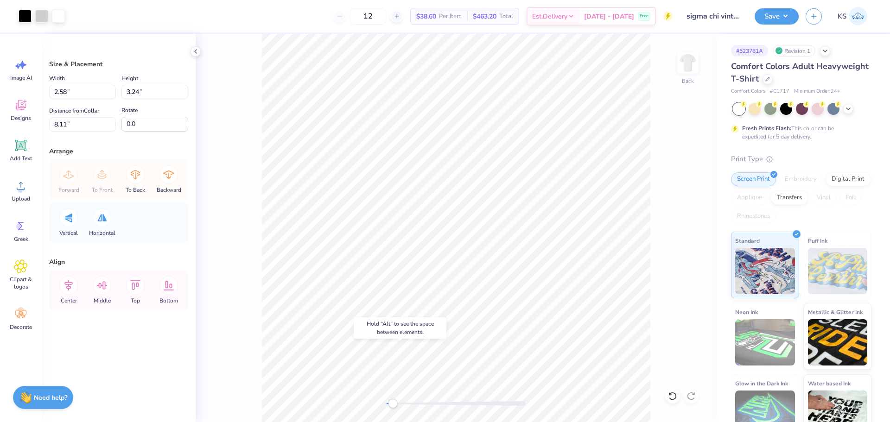
type input "11.94"
type input "9.77"
type input "5.42"
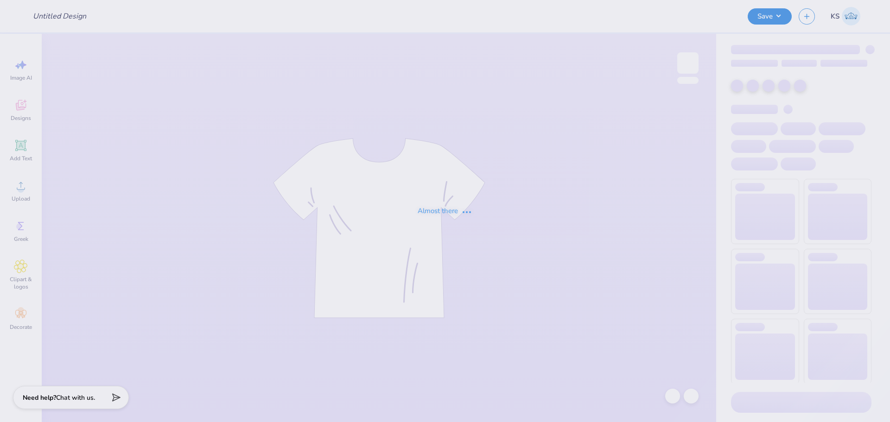
type input "sigma chi vintage"
